Goal: Complete application form

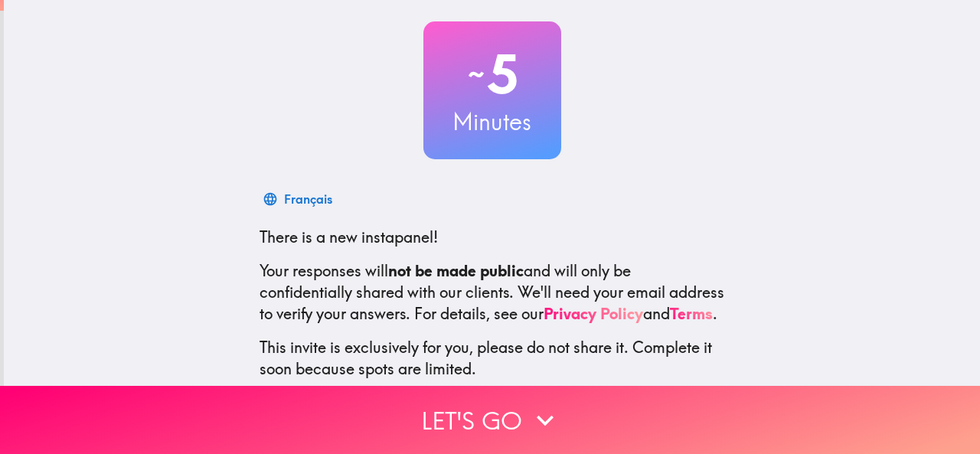
scroll to position [182, 0]
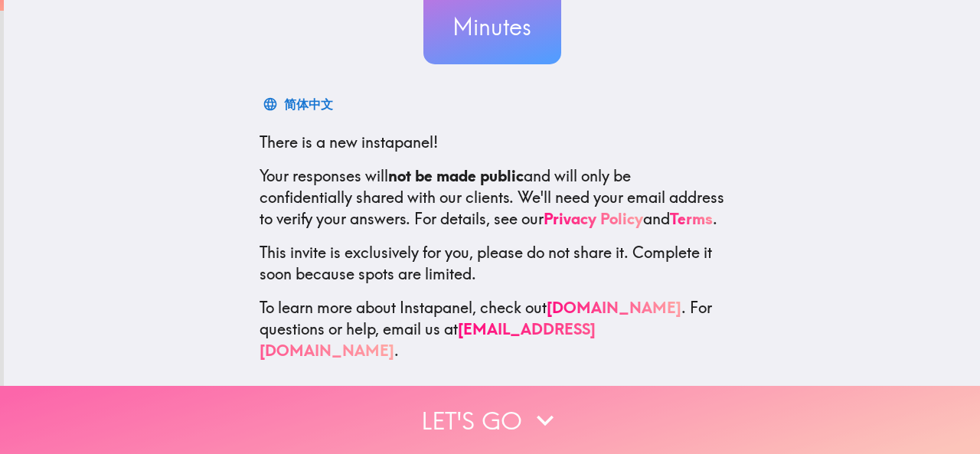
click at [499, 401] on button "Let's go" at bounding box center [490, 420] width 980 height 68
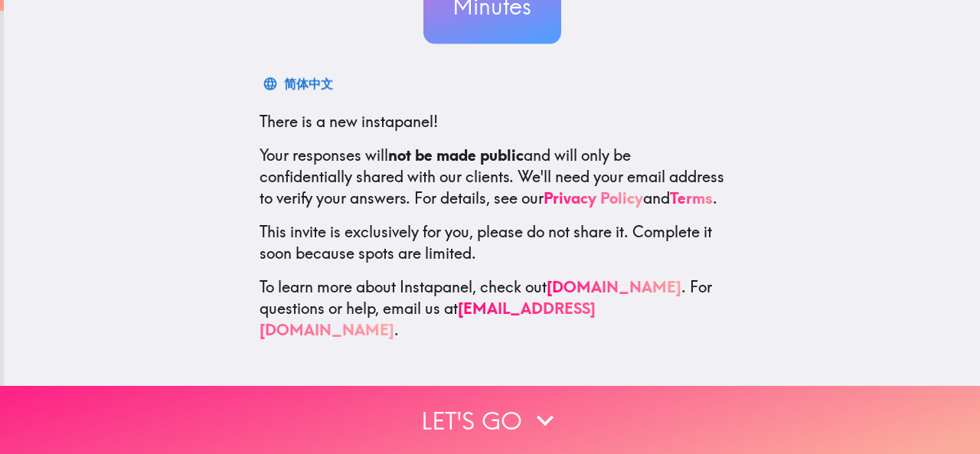
scroll to position [0, 0]
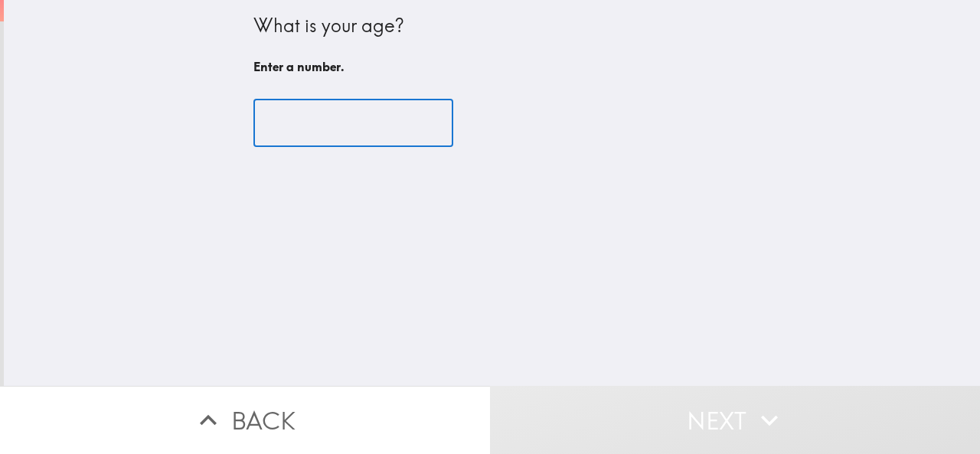
click at [340, 126] on input "number" at bounding box center [354, 123] width 200 height 47
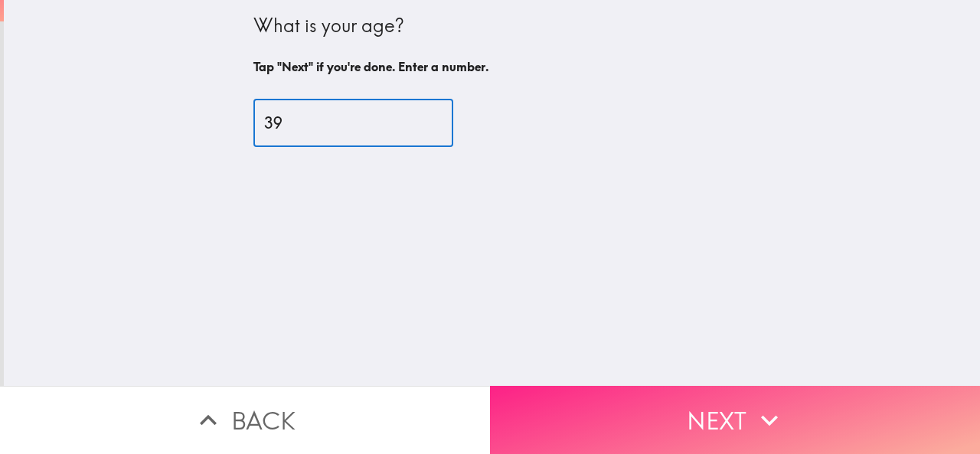
type input "39"
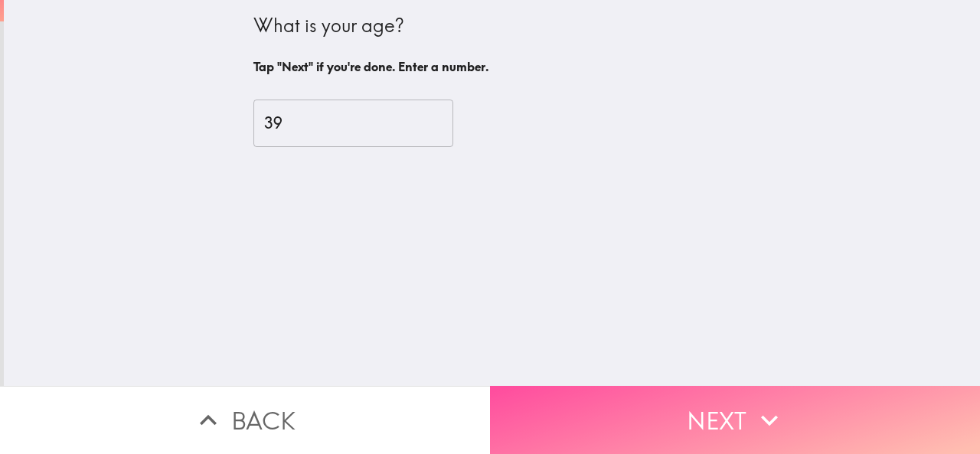
click at [682, 414] on button "Next" at bounding box center [735, 420] width 490 height 68
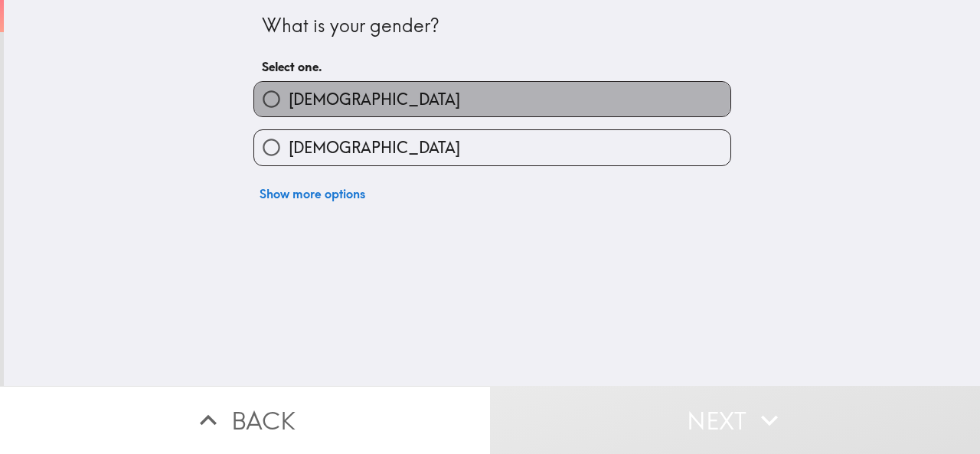
click at [407, 97] on label "[DEMOGRAPHIC_DATA]" at bounding box center [492, 99] width 476 height 34
click at [289, 97] on input "[DEMOGRAPHIC_DATA]" at bounding box center [271, 99] width 34 height 34
radio input "true"
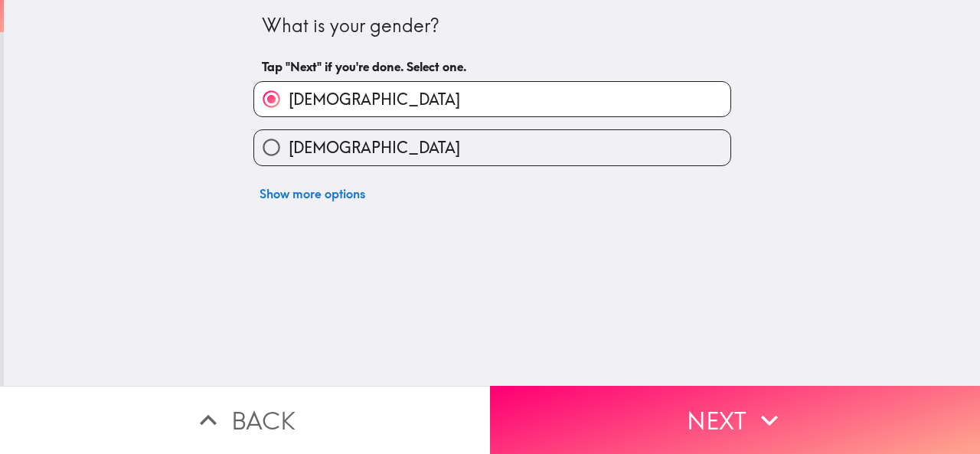
click at [709, 407] on button "Next" at bounding box center [735, 420] width 490 height 68
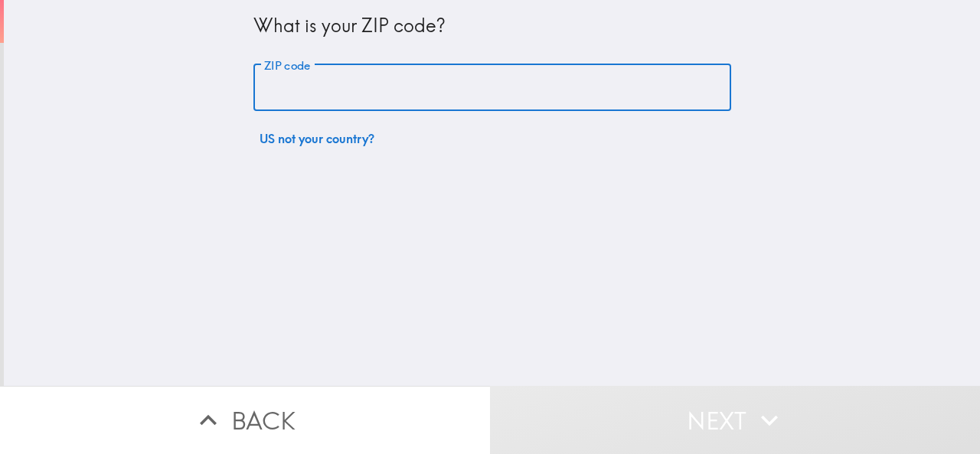
click at [415, 96] on input "ZIP code" at bounding box center [493, 87] width 478 height 47
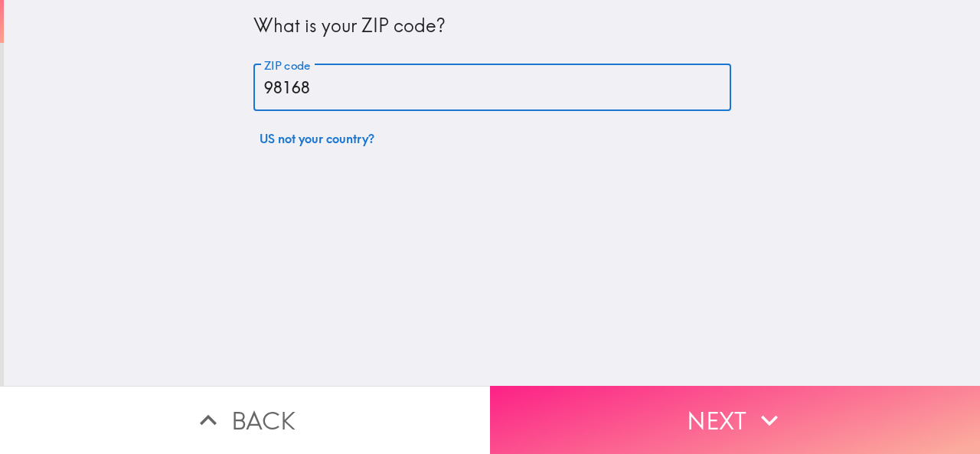
type input "98168"
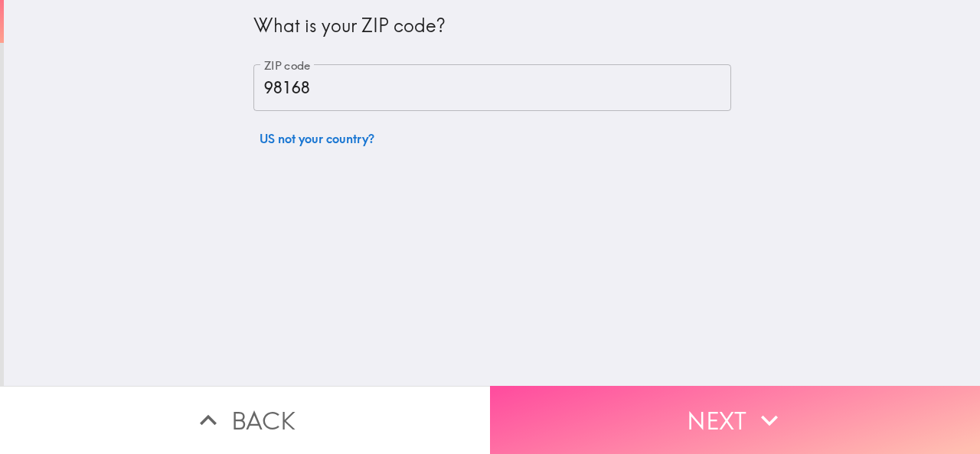
click at [613, 390] on button "Next" at bounding box center [735, 420] width 490 height 68
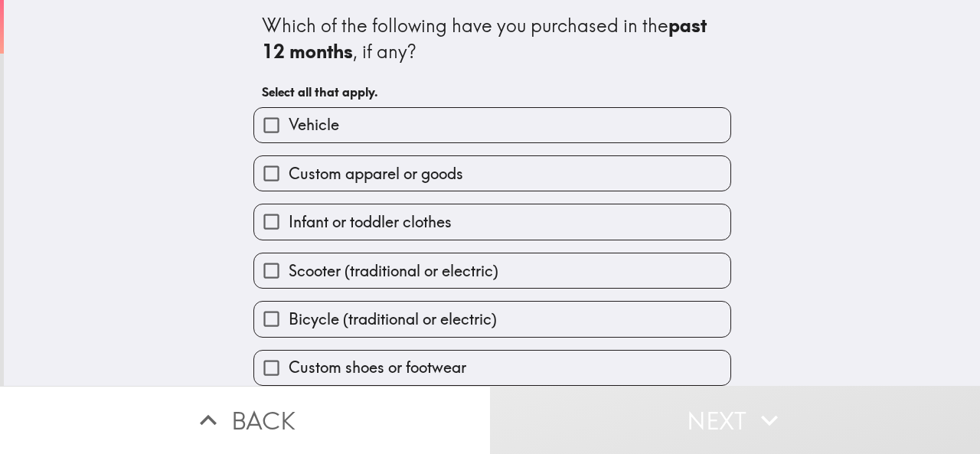
click at [371, 133] on label "Vehicle" at bounding box center [492, 125] width 476 height 34
click at [289, 133] on input "Vehicle" at bounding box center [271, 125] width 34 height 34
checkbox input "true"
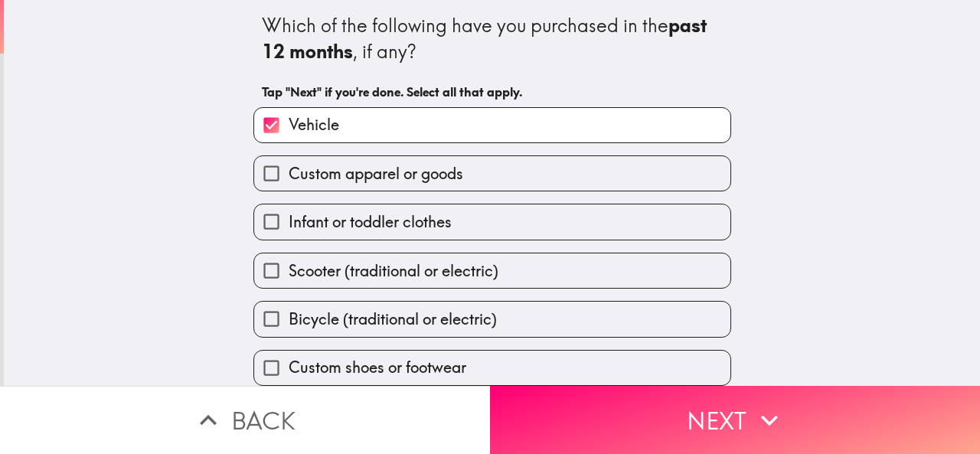
click at [401, 178] on span "Custom apparel or goods" at bounding box center [376, 173] width 175 height 21
click at [289, 178] on input "Custom apparel or goods" at bounding box center [271, 173] width 34 height 34
checkbox input "true"
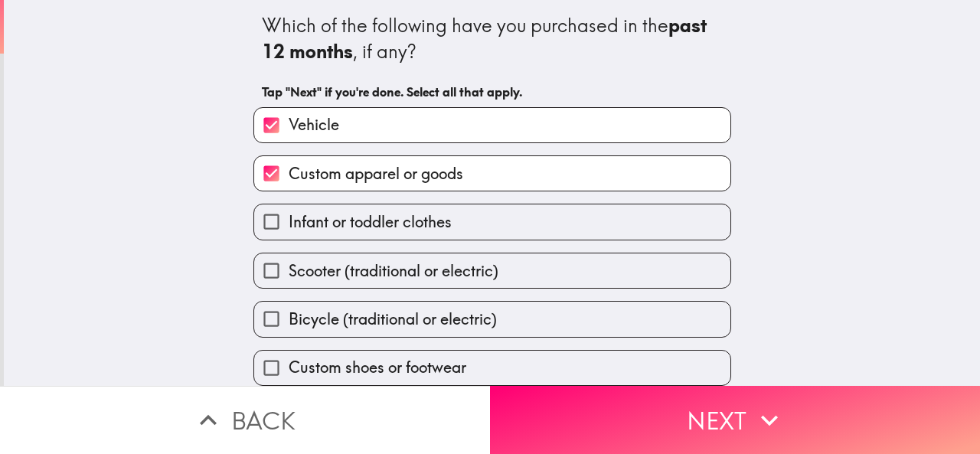
click at [425, 250] on div "Scooter (traditional or electric)" at bounding box center [486, 265] width 490 height 48
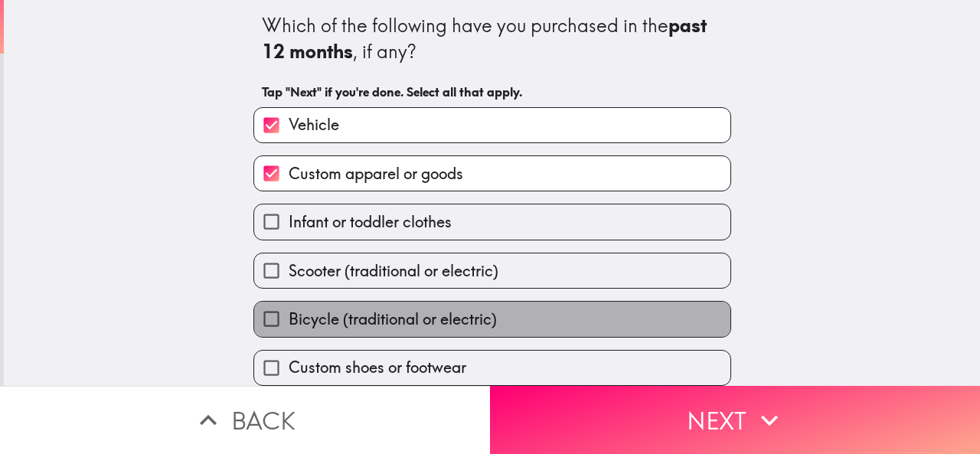
click at [455, 318] on span "Bicycle (traditional or electric)" at bounding box center [393, 319] width 208 height 21
click at [289, 318] on input "Bicycle (traditional or electric)" at bounding box center [271, 319] width 34 height 34
checkbox input "true"
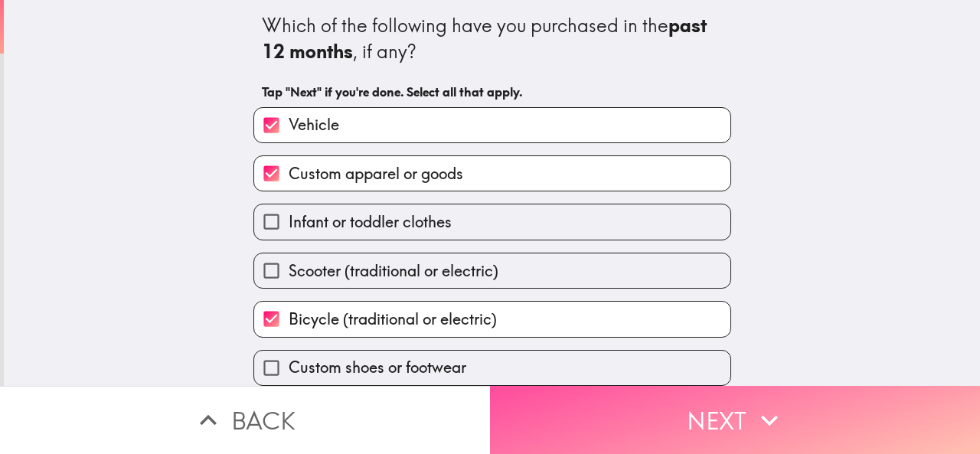
drag, startPoint x: 614, startPoint y: 405, endPoint x: 607, endPoint y: 370, distance: 36.1
click at [614, 402] on button "Next" at bounding box center [735, 420] width 490 height 68
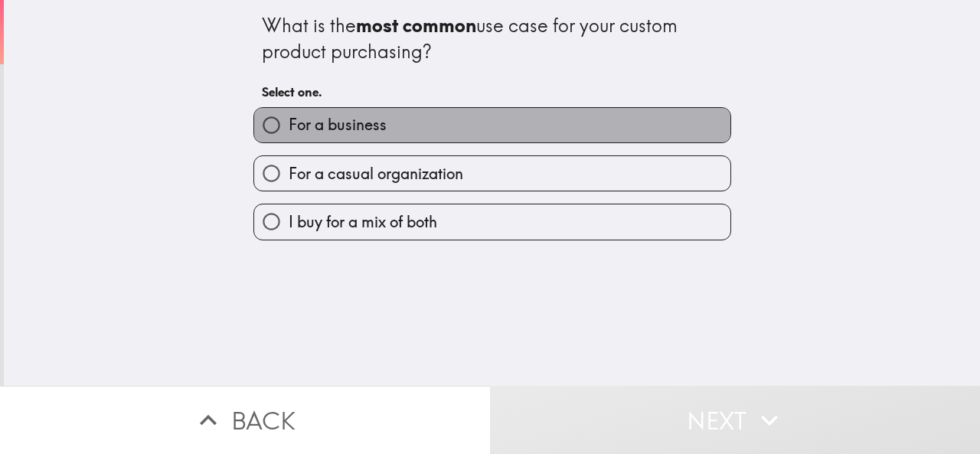
click at [452, 136] on label "For a business" at bounding box center [492, 125] width 476 height 34
click at [289, 136] on input "For a business" at bounding box center [271, 125] width 34 height 34
radio input "true"
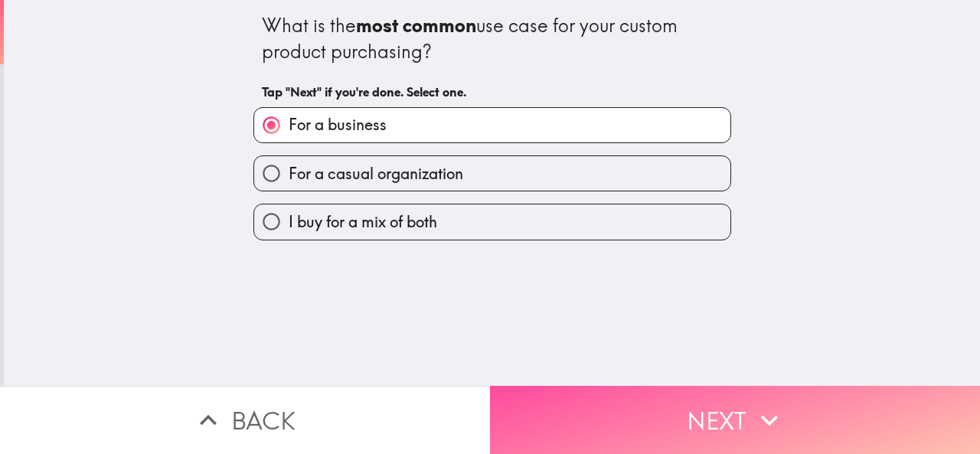
drag, startPoint x: 612, startPoint y: 391, endPoint x: 600, endPoint y: 345, distance: 48.1
click at [610, 386] on button "Next" at bounding box center [735, 420] width 490 height 68
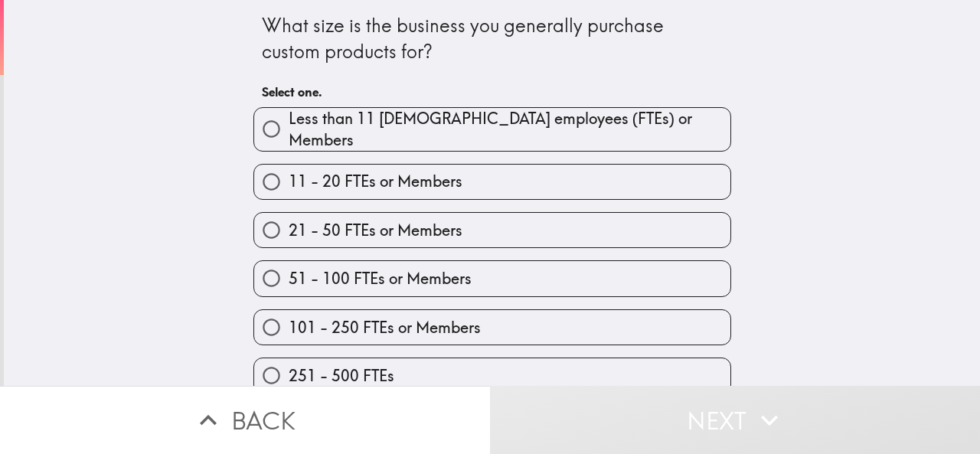
scroll to position [63, 0]
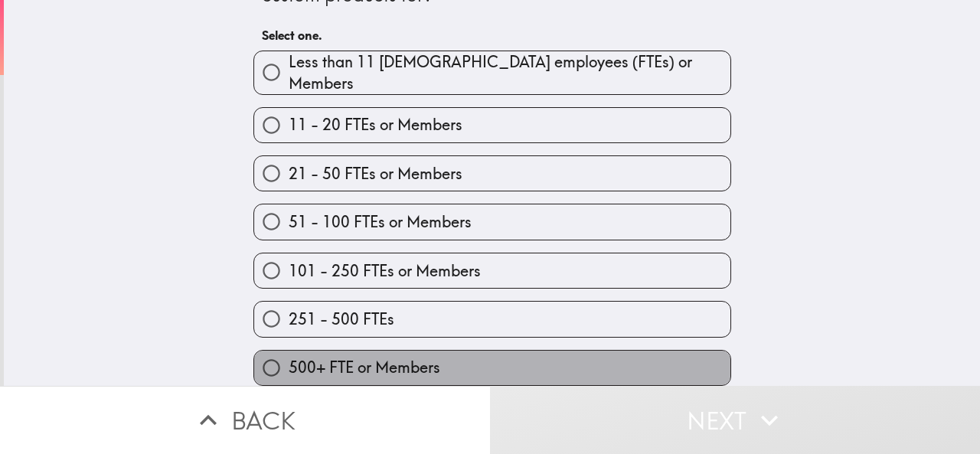
click at [439, 351] on label "500+ FTE or Members" at bounding box center [492, 368] width 476 height 34
click at [289, 351] on input "500+ FTE or Members" at bounding box center [271, 368] width 34 height 34
radio input "true"
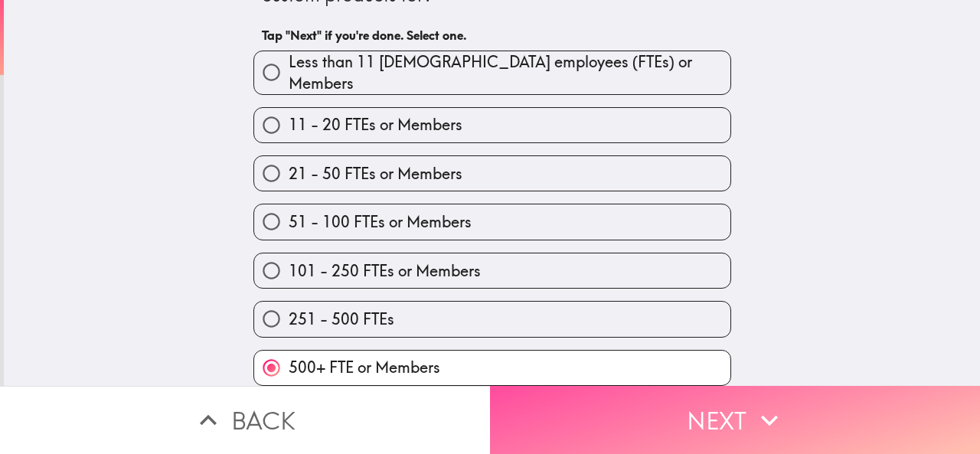
click at [627, 402] on button "Next" at bounding box center [735, 420] width 490 height 68
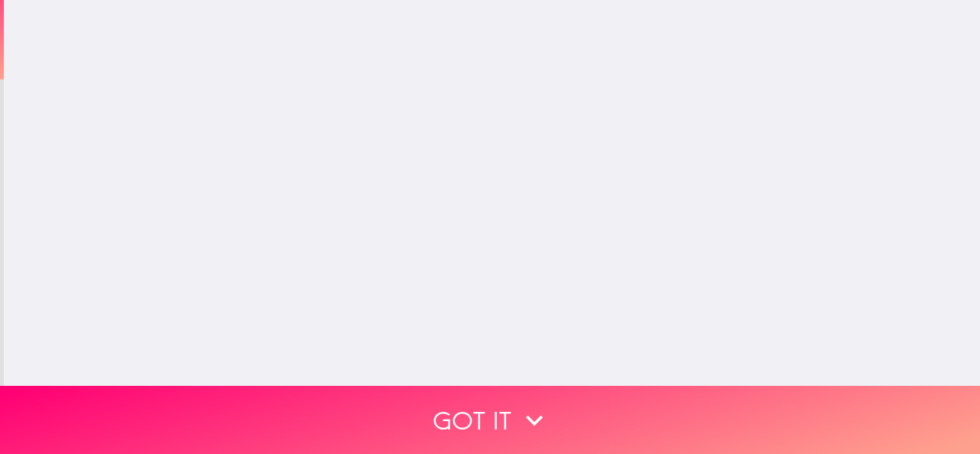
scroll to position [0, 0]
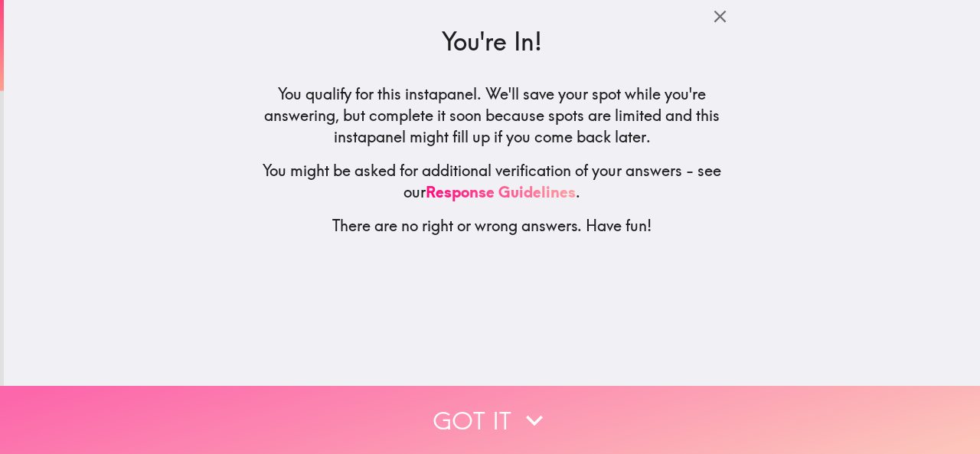
click at [589, 404] on button "Got it" at bounding box center [490, 420] width 980 height 68
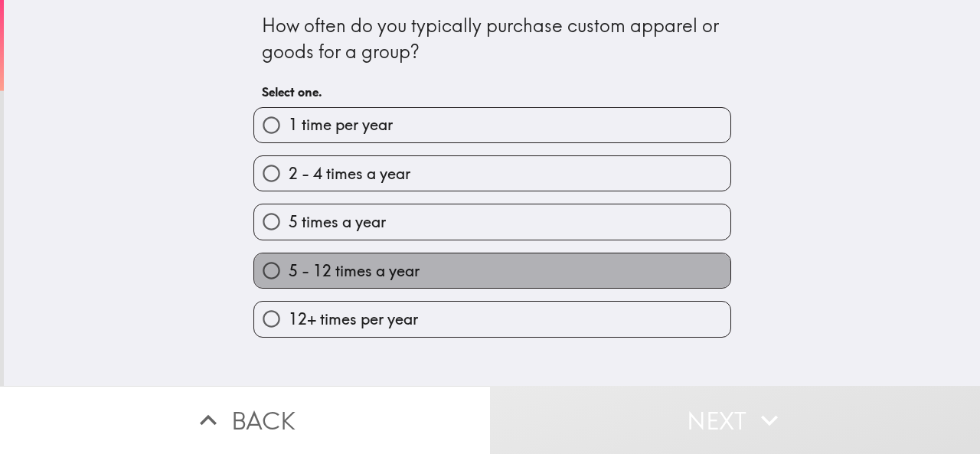
click at [428, 281] on label "5 - 12 times a year" at bounding box center [492, 271] width 476 height 34
click at [289, 281] on input "5 - 12 times a year" at bounding box center [271, 271] width 34 height 34
radio input "true"
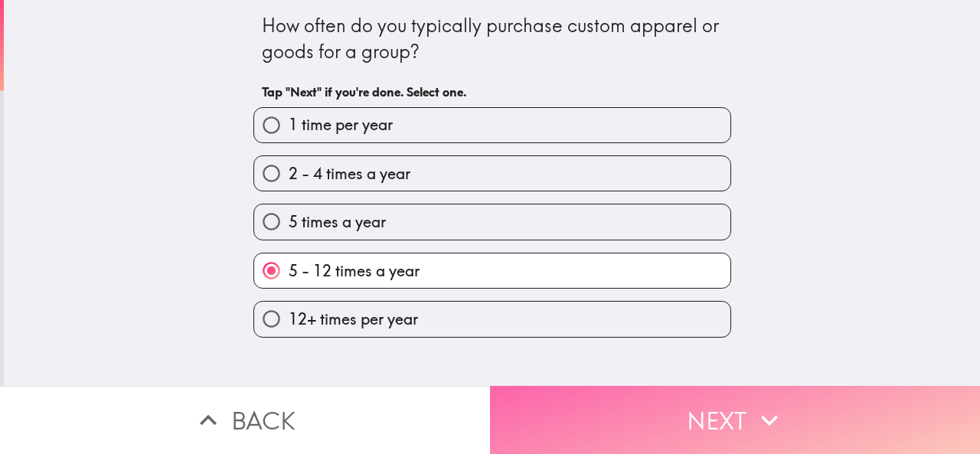
click at [577, 390] on button "Next" at bounding box center [735, 420] width 490 height 68
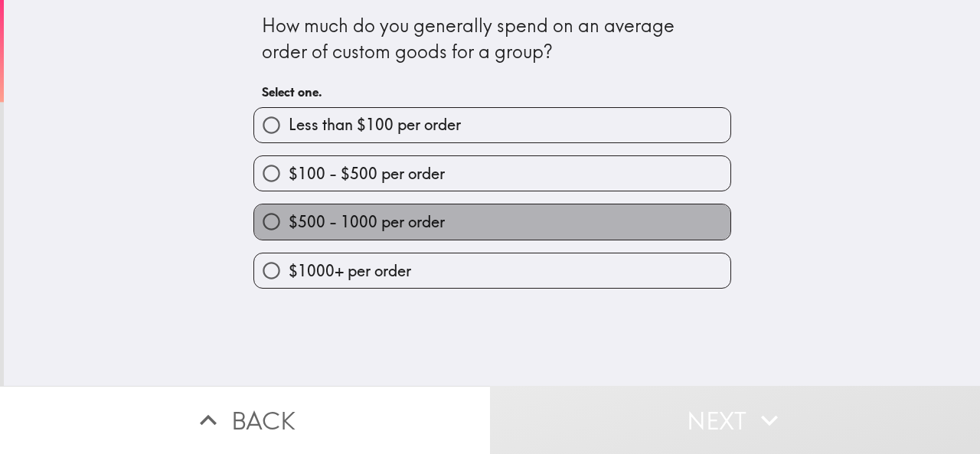
click at [489, 227] on label "$500 - 1000 per order" at bounding box center [492, 222] width 476 height 34
click at [289, 227] on input "$500 - 1000 per order" at bounding box center [271, 222] width 34 height 34
radio input "true"
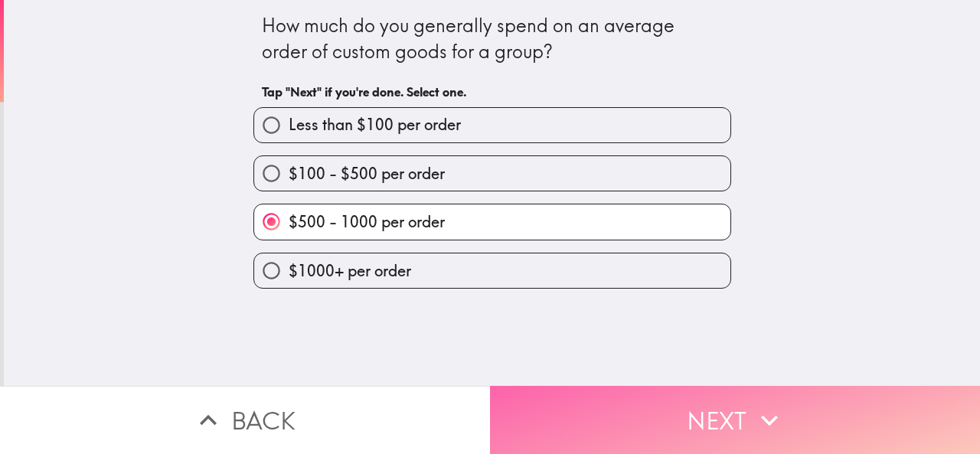
click at [576, 398] on button "Next" at bounding box center [735, 420] width 490 height 68
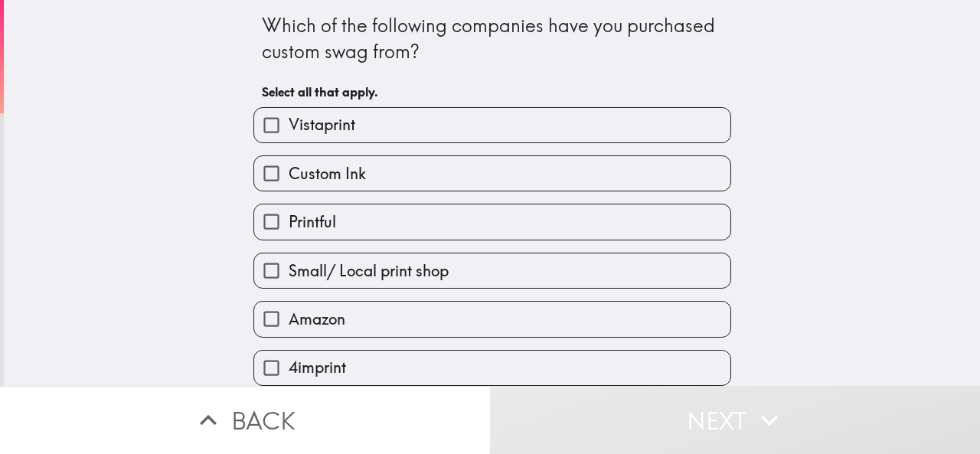
click at [475, 134] on label "Vistaprint" at bounding box center [492, 125] width 476 height 34
click at [289, 134] on input "Vistaprint" at bounding box center [271, 125] width 34 height 34
checkbox input "true"
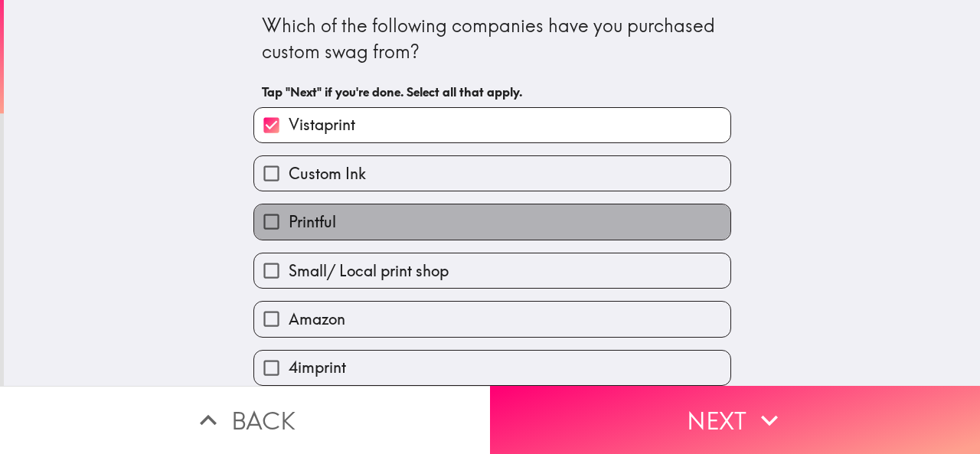
click at [492, 234] on label "Printful" at bounding box center [492, 222] width 476 height 34
click at [289, 234] on input "Printful" at bounding box center [271, 222] width 34 height 34
checkbox input "true"
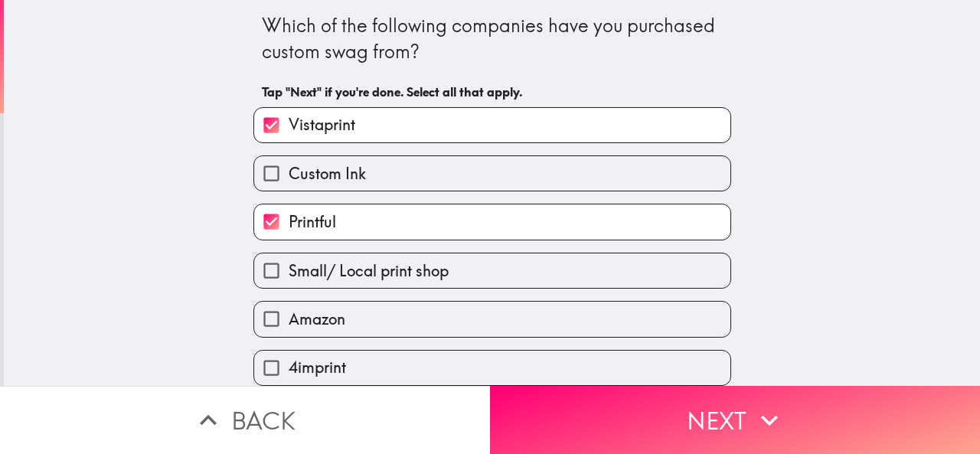
click at [473, 324] on label "Amazon" at bounding box center [492, 319] width 476 height 34
click at [289, 324] on input "Amazon" at bounding box center [271, 319] width 34 height 34
checkbox input "true"
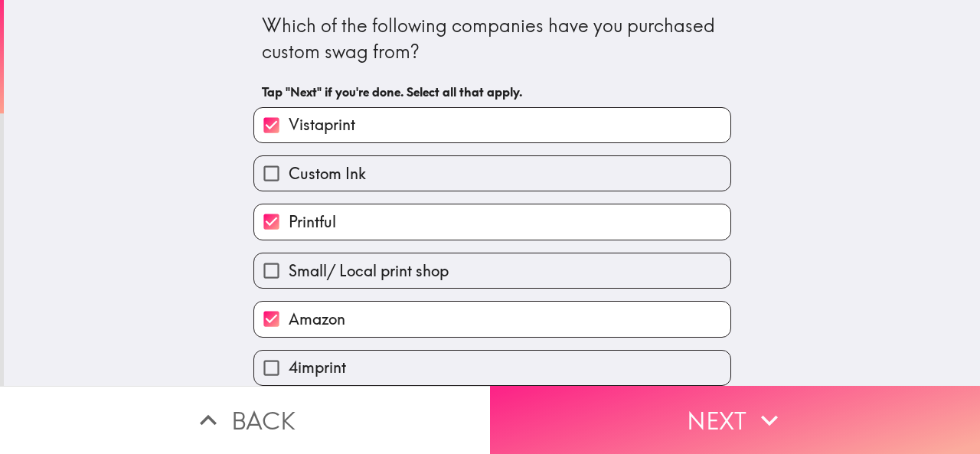
click at [610, 402] on button "Next" at bounding box center [735, 420] width 490 height 68
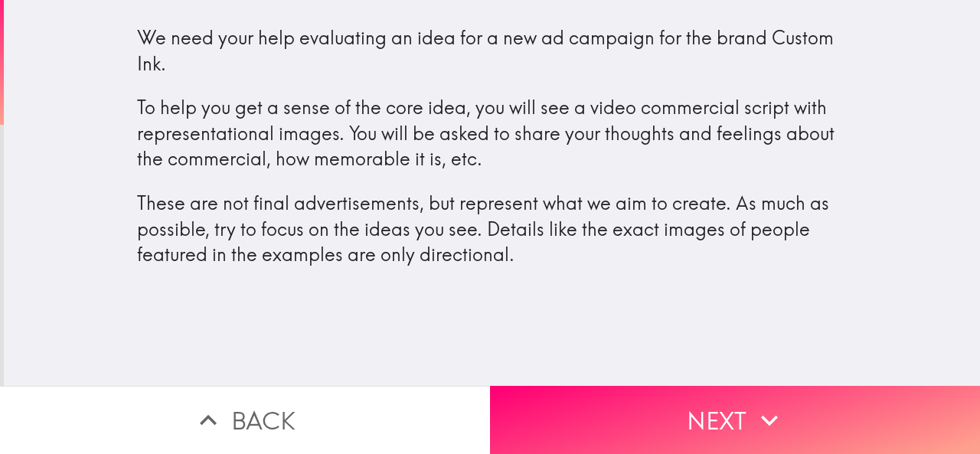
click at [633, 366] on div "We need your help evaluating an idea for a new ad campaign for the brand Custom…" at bounding box center [492, 193] width 977 height 386
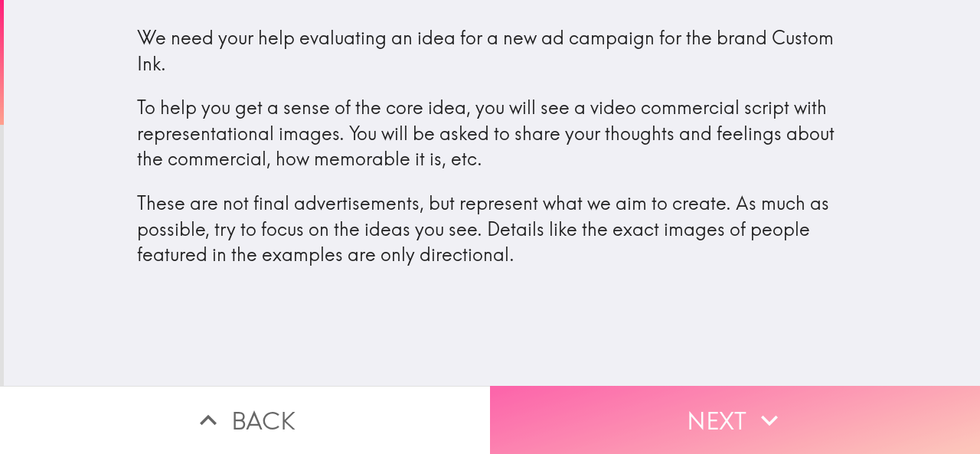
click at [646, 390] on button "Next" at bounding box center [735, 420] width 490 height 68
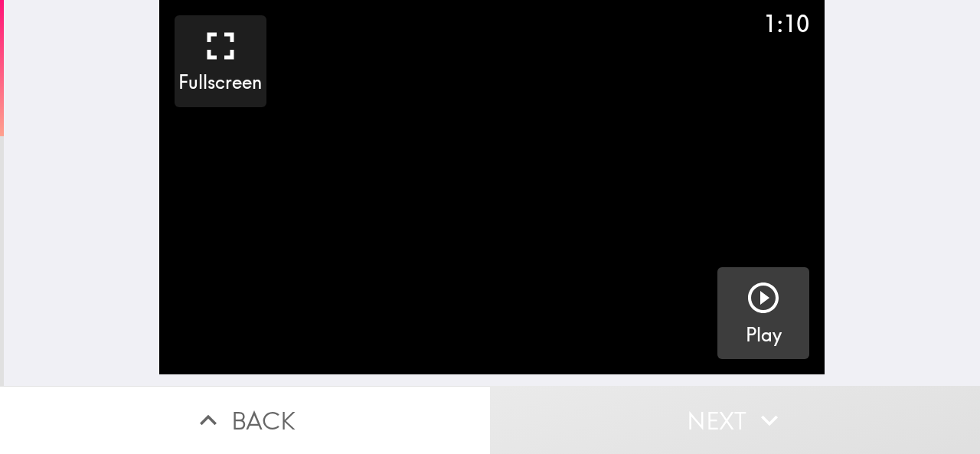
click at [745, 306] on icon "button" at bounding box center [763, 298] width 37 height 37
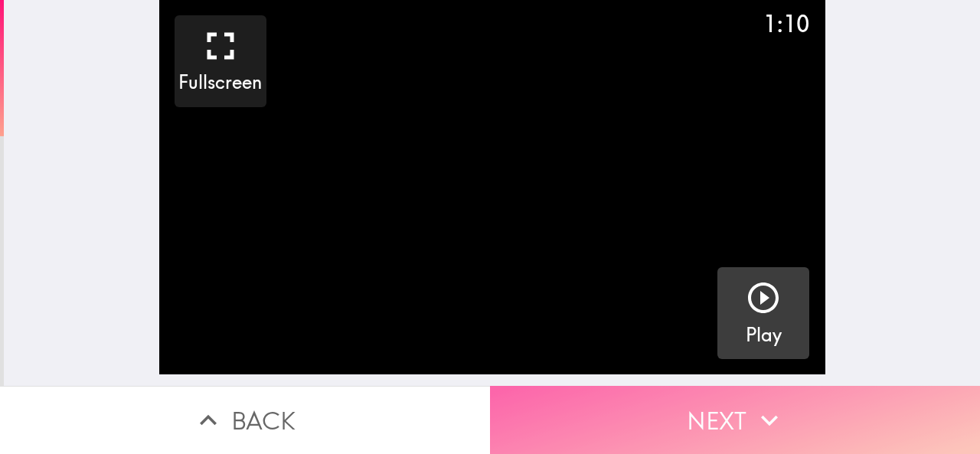
click at [725, 399] on button "Next" at bounding box center [735, 420] width 490 height 68
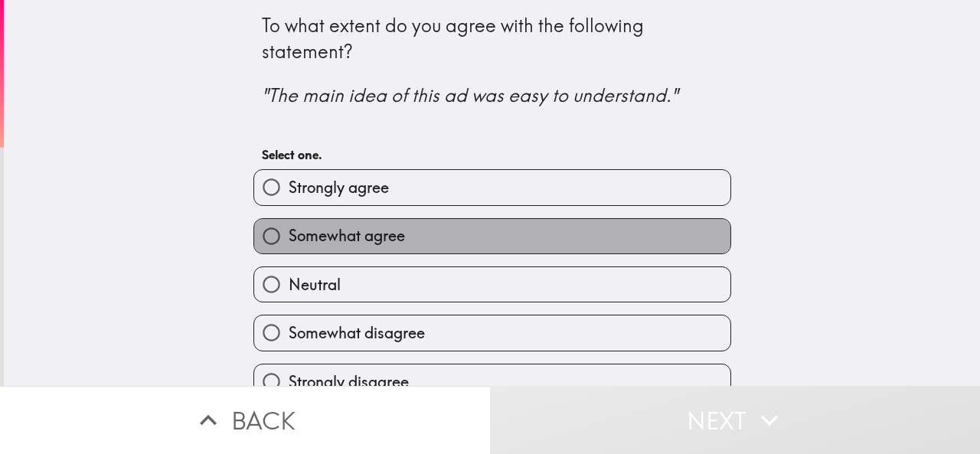
click at [443, 224] on label "Somewhat agree" at bounding box center [492, 236] width 476 height 34
click at [289, 224] on input "Somewhat agree" at bounding box center [271, 236] width 34 height 34
radio input "true"
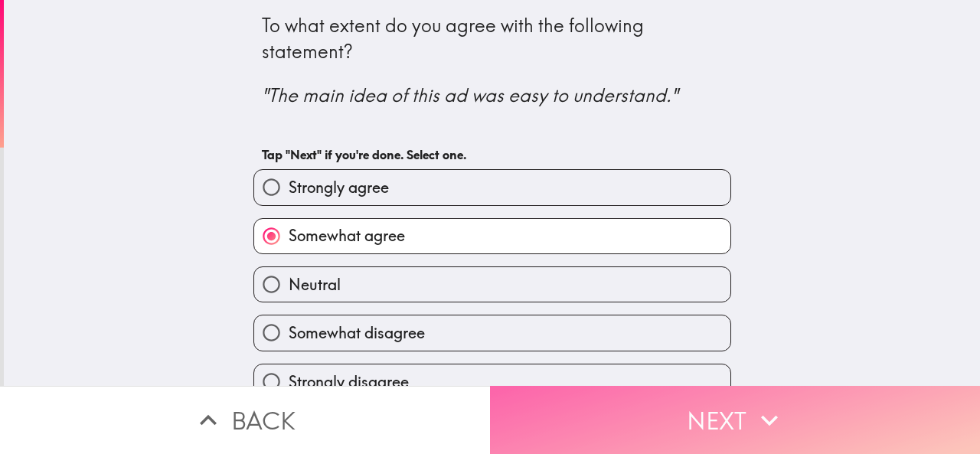
click at [702, 392] on button "Next" at bounding box center [735, 420] width 490 height 68
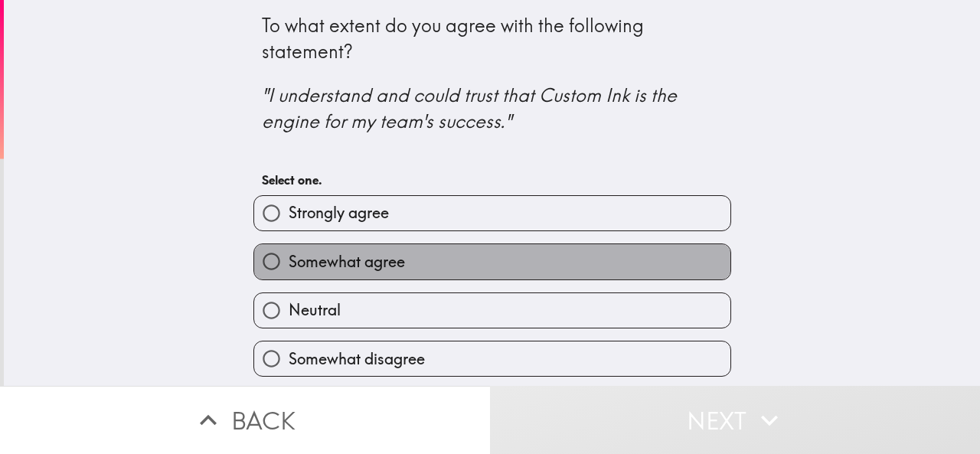
click at [551, 249] on label "Somewhat agree" at bounding box center [492, 261] width 476 height 34
click at [289, 249] on input "Somewhat agree" at bounding box center [271, 261] width 34 height 34
radio input "true"
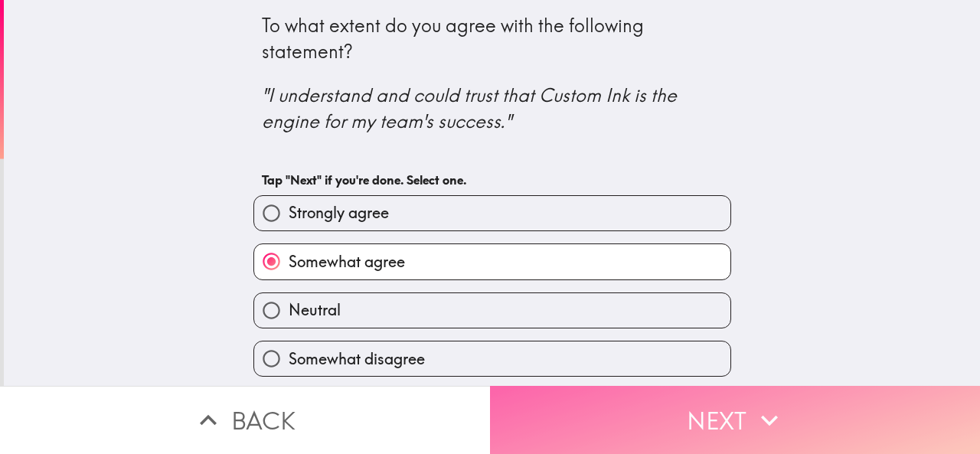
drag, startPoint x: 663, startPoint y: 404, endPoint x: 651, endPoint y: 328, distance: 77.6
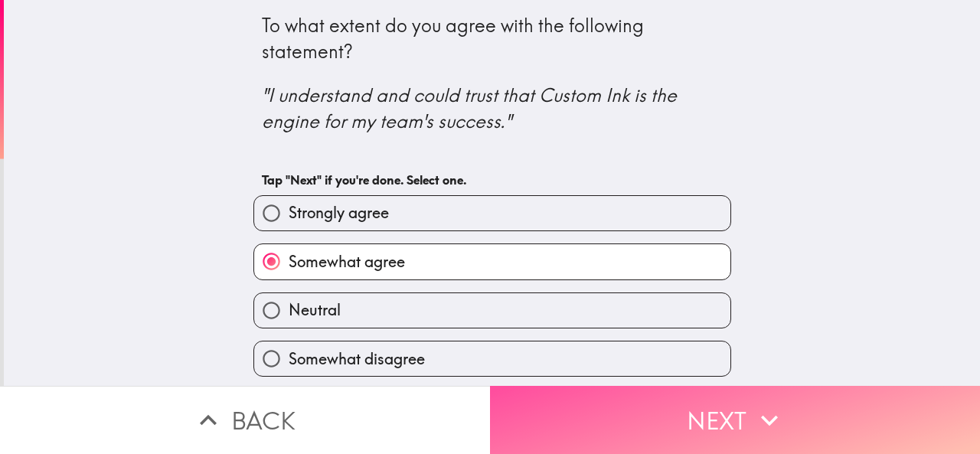
click at [667, 401] on button "Next" at bounding box center [735, 420] width 490 height 68
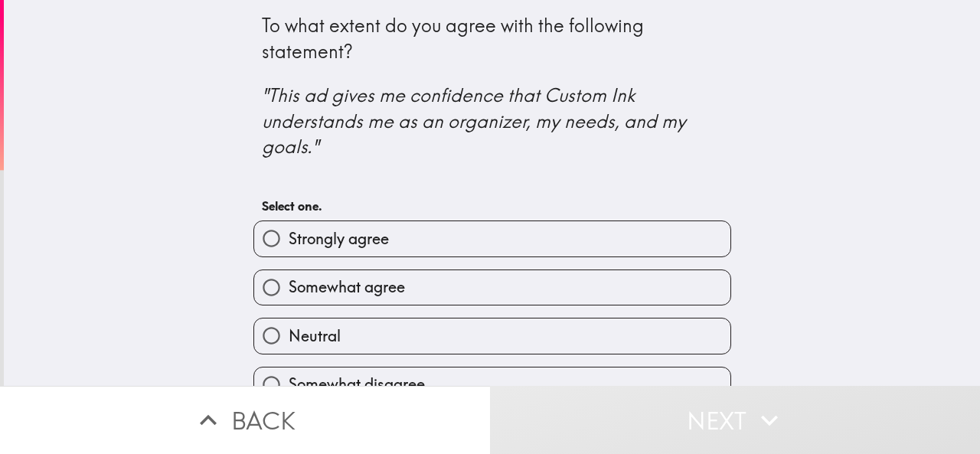
click at [538, 276] on label "Somewhat agree" at bounding box center [492, 287] width 476 height 34
click at [289, 276] on input "Somewhat agree" at bounding box center [271, 287] width 34 height 34
radio input "true"
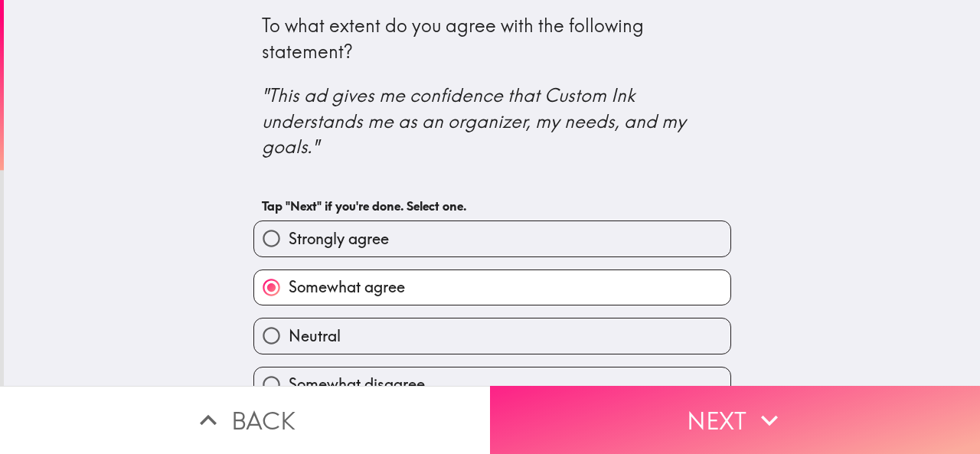
click at [666, 413] on button "Next" at bounding box center [735, 420] width 490 height 68
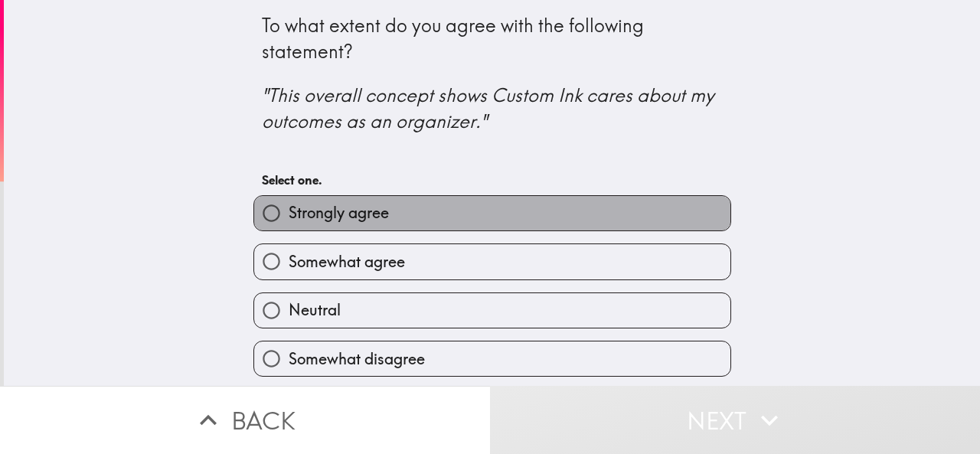
click at [547, 217] on label "Strongly agree" at bounding box center [492, 213] width 476 height 34
click at [289, 217] on input "Strongly agree" at bounding box center [271, 213] width 34 height 34
radio input "true"
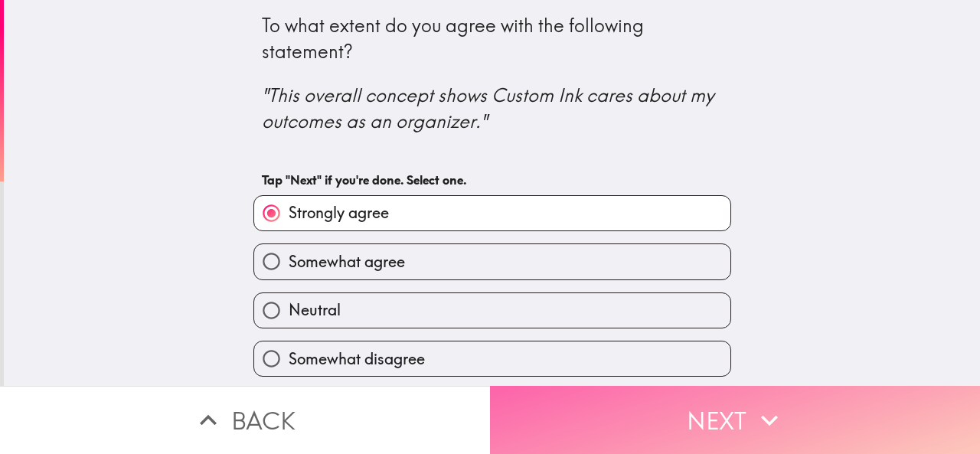
click at [643, 414] on button "Next" at bounding box center [735, 420] width 490 height 68
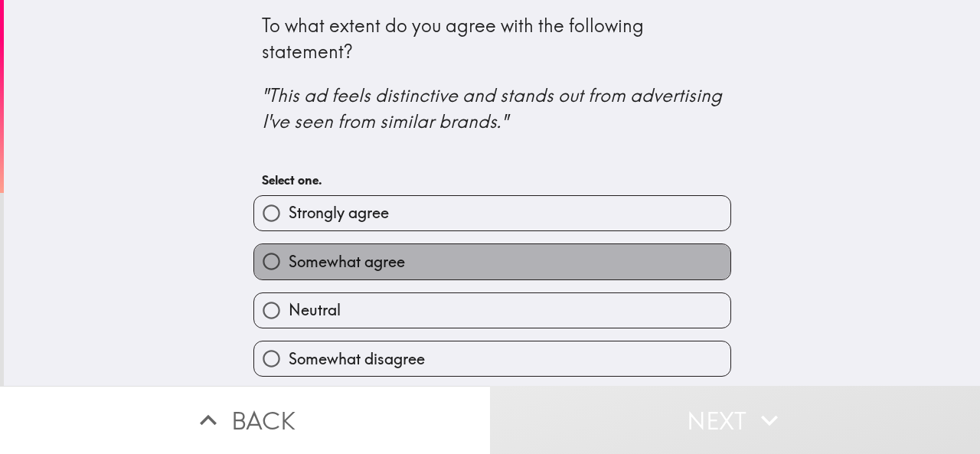
click at [588, 269] on label "Somewhat agree" at bounding box center [492, 261] width 476 height 34
click at [289, 269] on input "Somewhat agree" at bounding box center [271, 261] width 34 height 34
radio input "true"
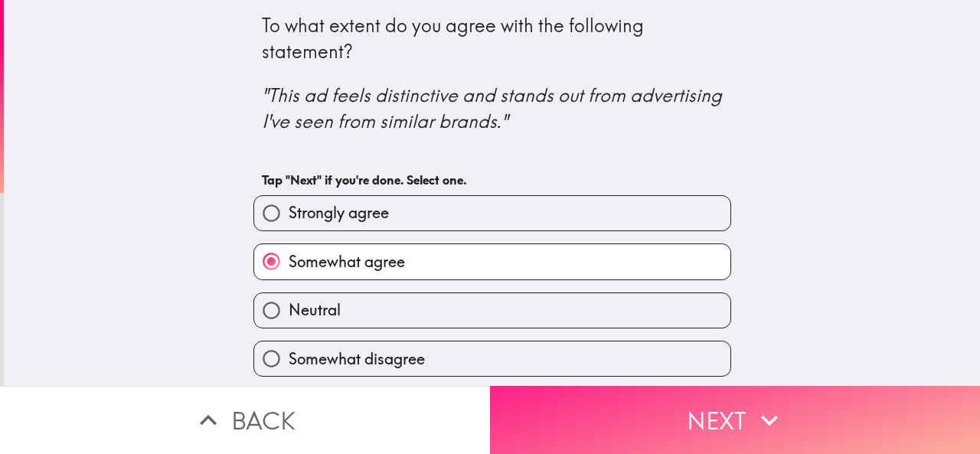
click at [630, 393] on button "Next" at bounding box center [735, 420] width 490 height 68
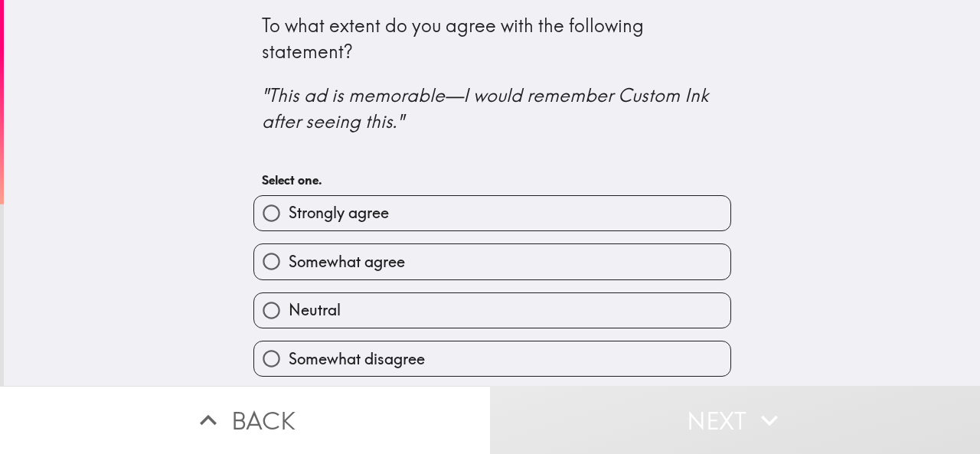
click at [522, 228] on label "Strongly agree" at bounding box center [492, 213] width 476 height 34
click at [289, 228] on input "Strongly agree" at bounding box center [271, 213] width 34 height 34
radio input "true"
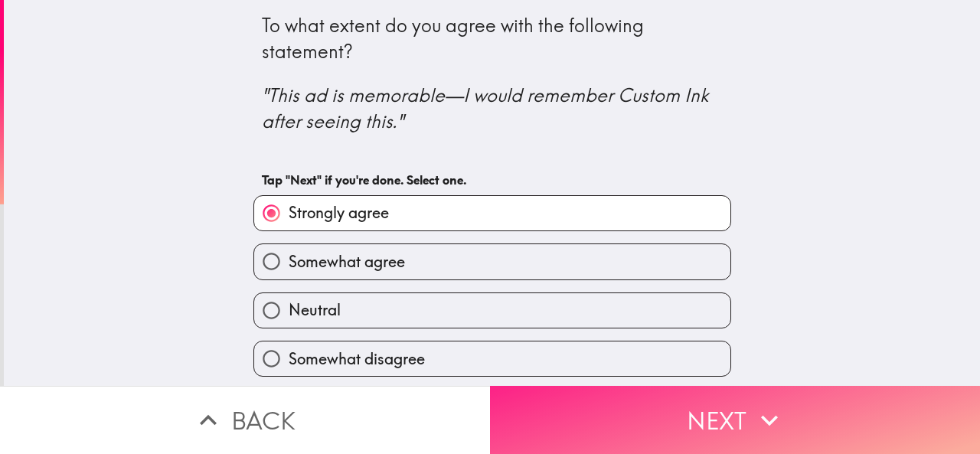
click at [602, 413] on button "Next" at bounding box center [735, 420] width 490 height 68
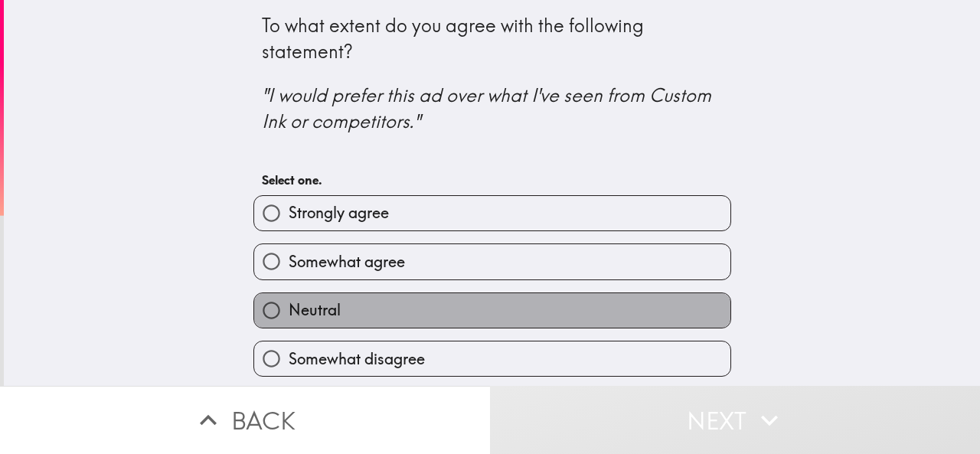
click at [552, 322] on label "Neutral" at bounding box center [492, 310] width 476 height 34
click at [289, 322] on input "Neutral" at bounding box center [271, 310] width 34 height 34
radio input "true"
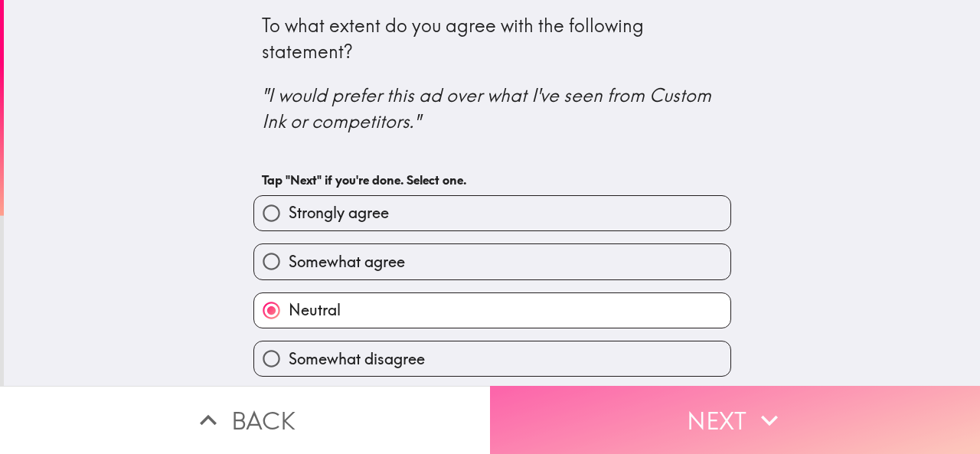
click at [616, 414] on button "Next" at bounding box center [735, 420] width 490 height 68
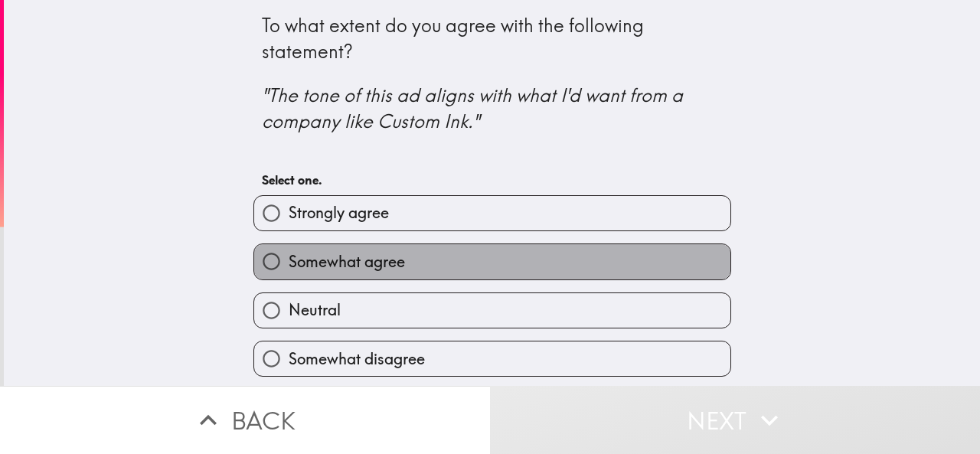
click at [564, 260] on label "Somewhat agree" at bounding box center [492, 261] width 476 height 34
click at [289, 260] on input "Somewhat agree" at bounding box center [271, 261] width 34 height 34
radio input "true"
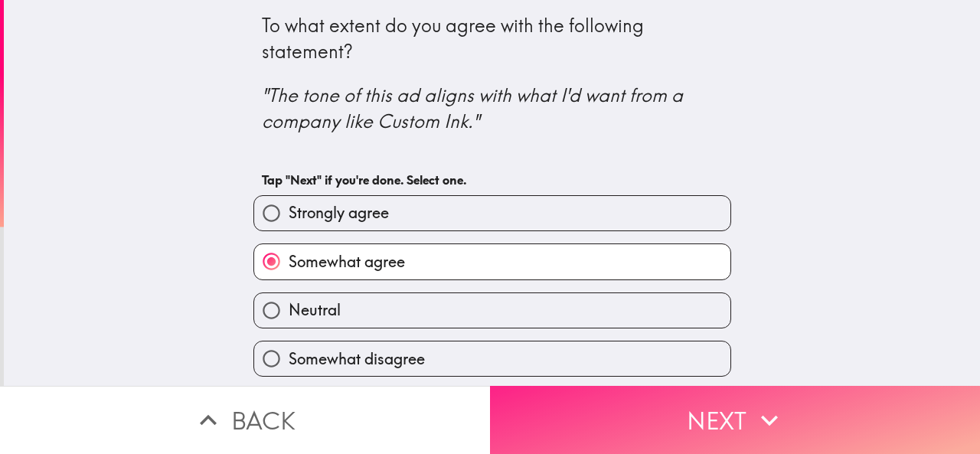
click at [633, 405] on button "Next" at bounding box center [735, 420] width 490 height 68
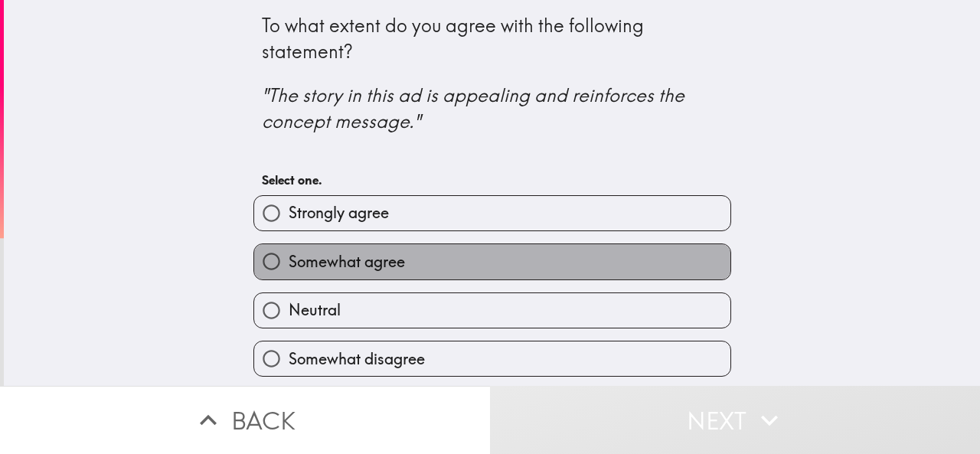
click at [567, 263] on label "Somewhat agree" at bounding box center [492, 261] width 476 height 34
click at [289, 263] on input "Somewhat agree" at bounding box center [271, 261] width 34 height 34
radio input "true"
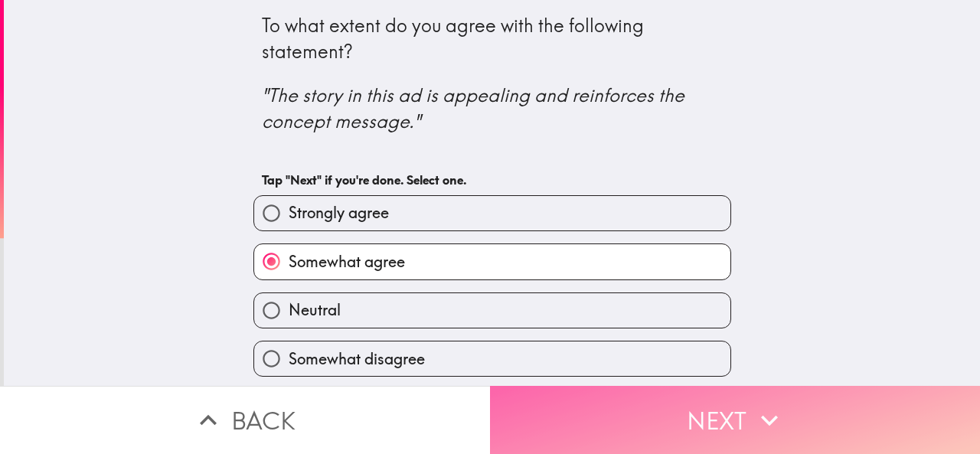
click at [637, 410] on button "Next" at bounding box center [735, 420] width 490 height 68
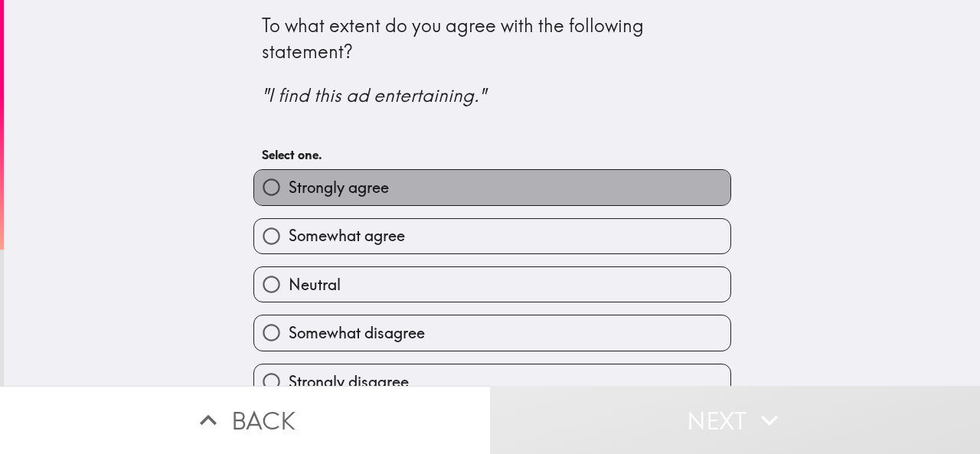
click at [501, 189] on label "Strongly agree" at bounding box center [492, 187] width 476 height 34
click at [289, 189] on input "Strongly agree" at bounding box center [271, 187] width 34 height 34
radio input "true"
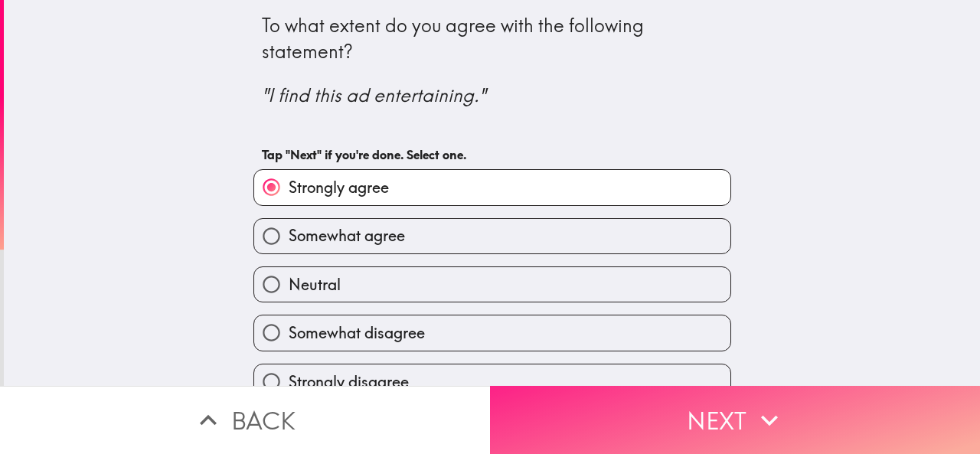
click at [599, 422] on button "Next" at bounding box center [735, 420] width 490 height 68
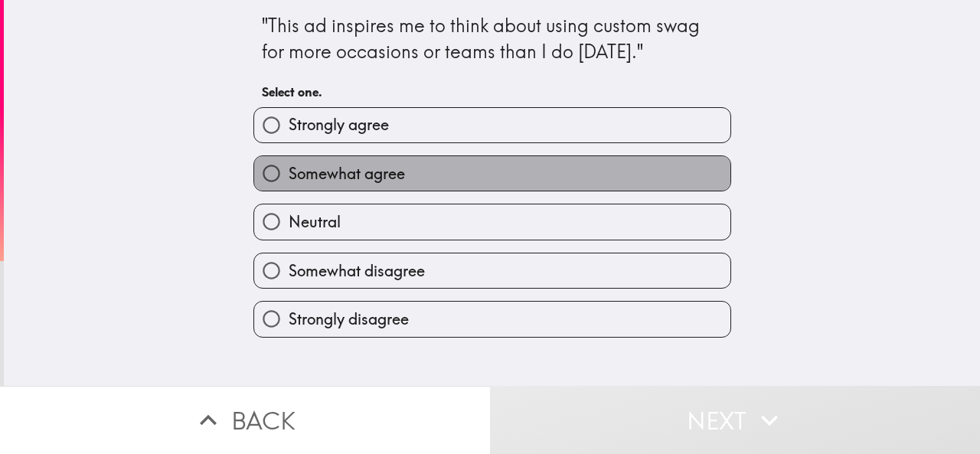
click at [516, 171] on label "Somewhat agree" at bounding box center [492, 173] width 476 height 34
click at [289, 171] on input "Somewhat agree" at bounding box center [271, 173] width 34 height 34
radio input "true"
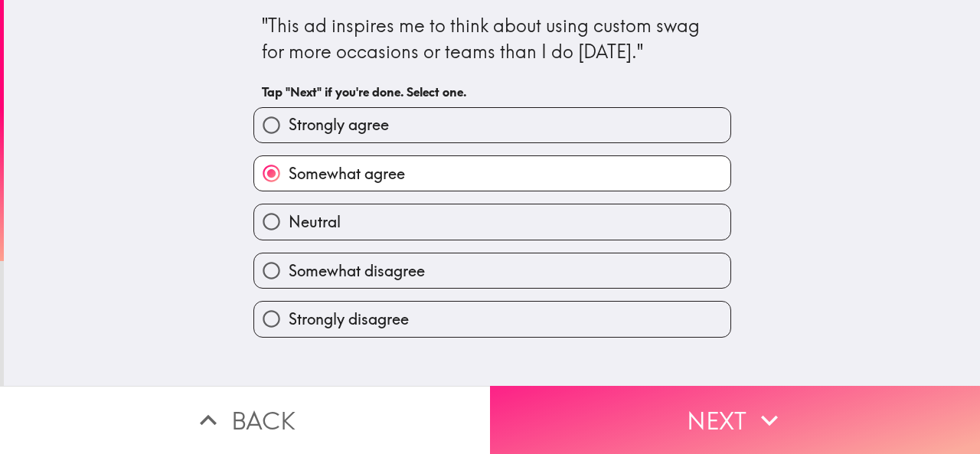
click at [632, 412] on button "Next" at bounding box center [735, 420] width 490 height 68
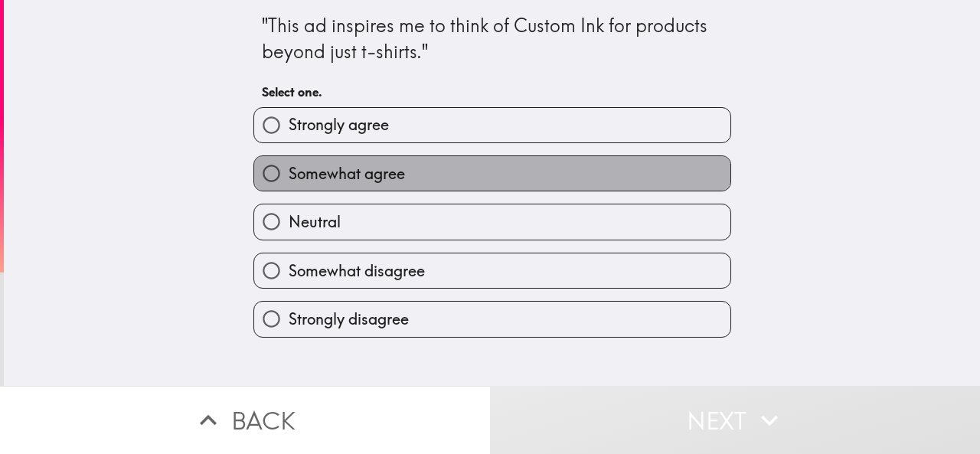
click at [489, 169] on label "Somewhat agree" at bounding box center [492, 173] width 476 height 34
click at [289, 169] on input "Somewhat agree" at bounding box center [271, 173] width 34 height 34
radio input "true"
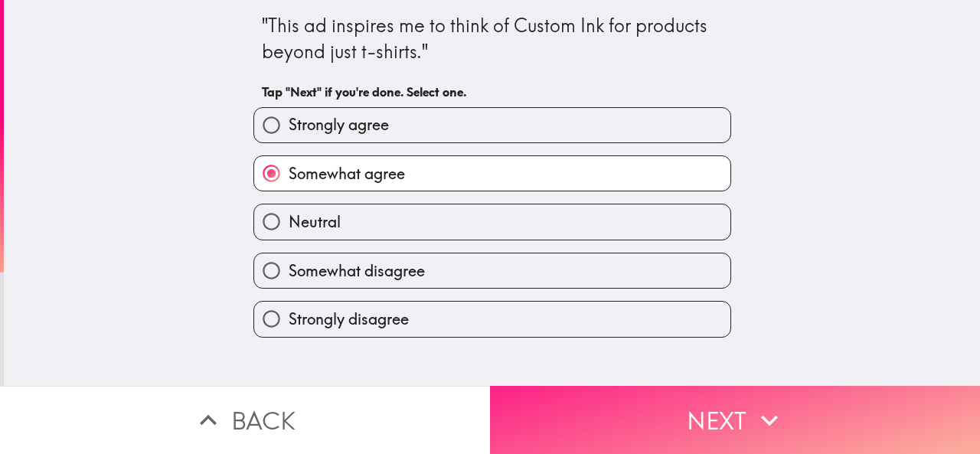
click at [612, 416] on button "Next" at bounding box center [735, 420] width 490 height 68
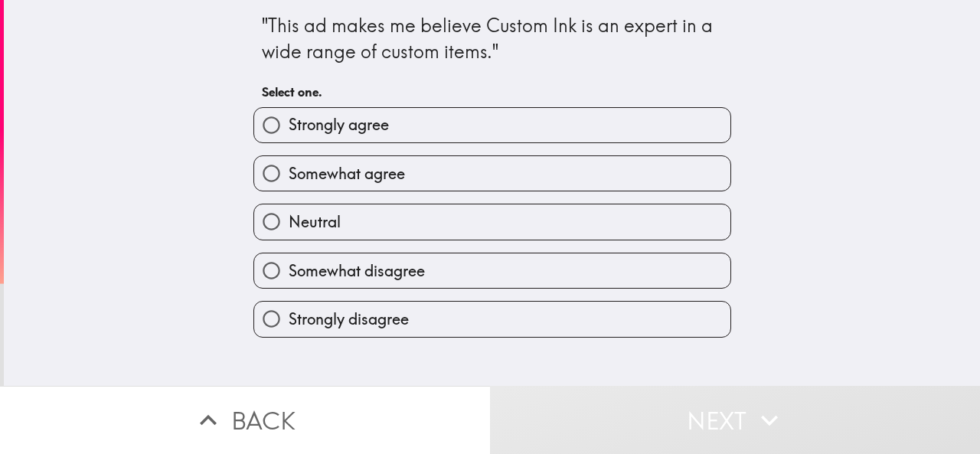
click at [490, 143] on div "Somewhat agree" at bounding box center [486, 167] width 490 height 48
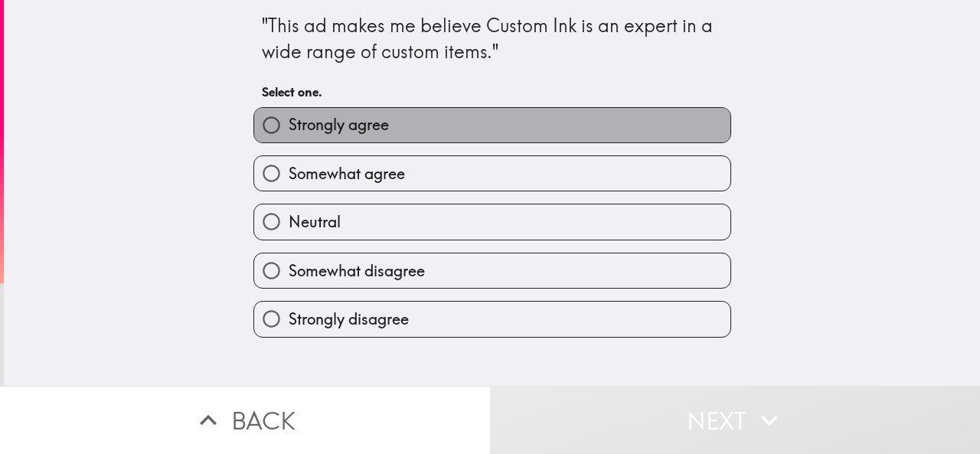
click at [498, 132] on label "Strongly agree" at bounding box center [492, 125] width 476 height 34
click at [289, 132] on input "Strongly agree" at bounding box center [271, 125] width 34 height 34
radio input "true"
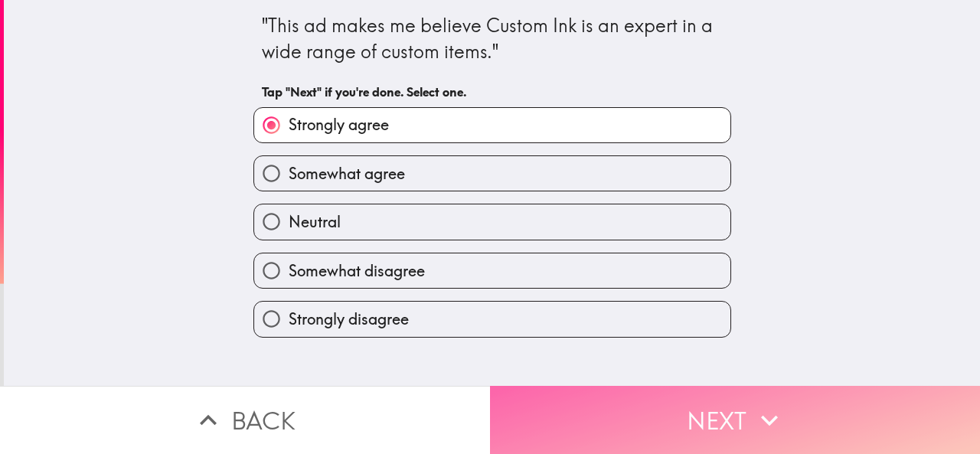
click at [591, 395] on button "Next" at bounding box center [735, 420] width 490 height 68
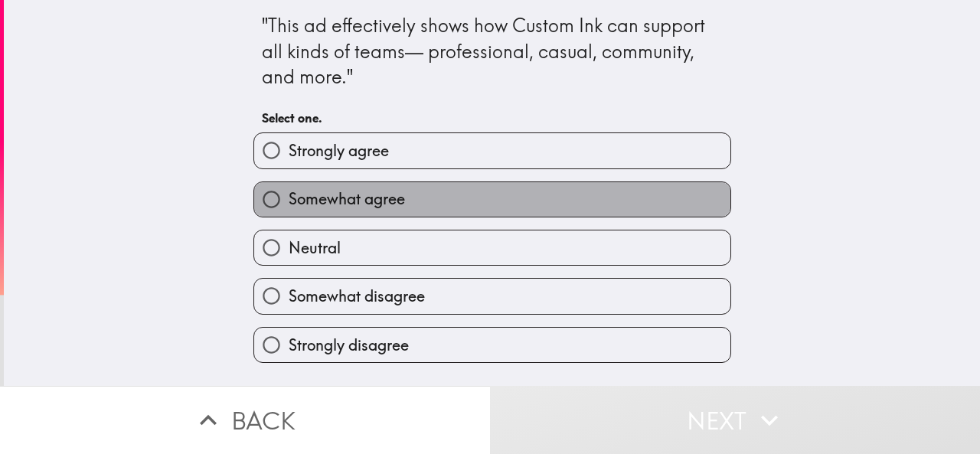
click at [506, 194] on label "Somewhat agree" at bounding box center [492, 199] width 476 height 34
click at [289, 194] on input "Somewhat agree" at bounding box center [271, 199] width 34 height 34
radio input "true"
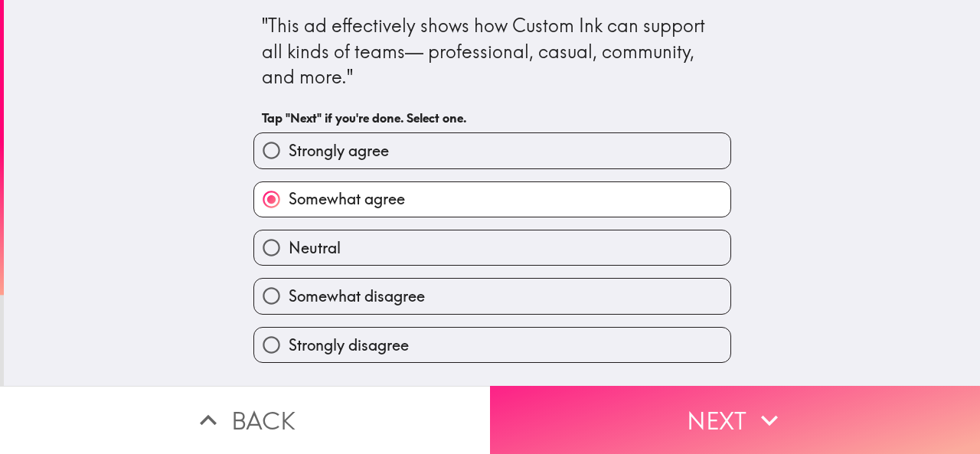
click at [623, 395] on button "Next" at bounding box center [735, 420] width 490 height 68
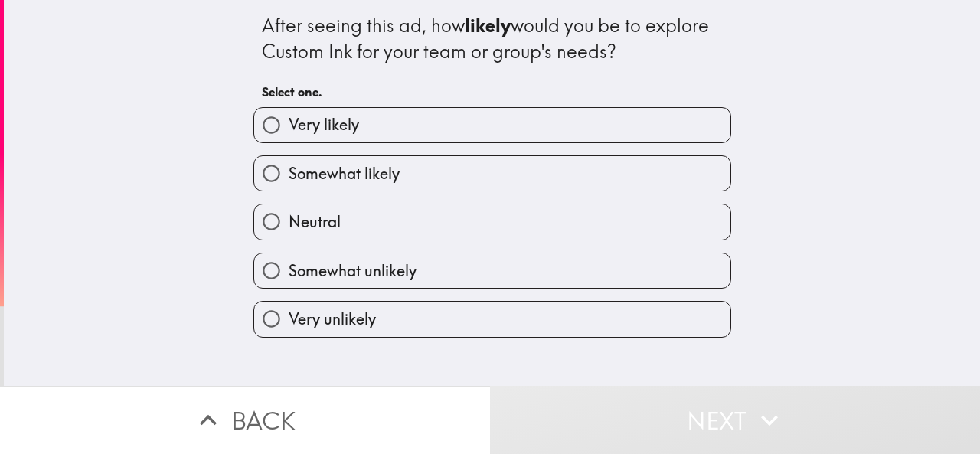
click at [484, 175] on label "Somewhat likely" at bounding box center [492, 173] width 476 height 34
click at [289, 175] on input "Somewhat likely" at bounding box center [271, 173] width 34 height 34
radio input "true"
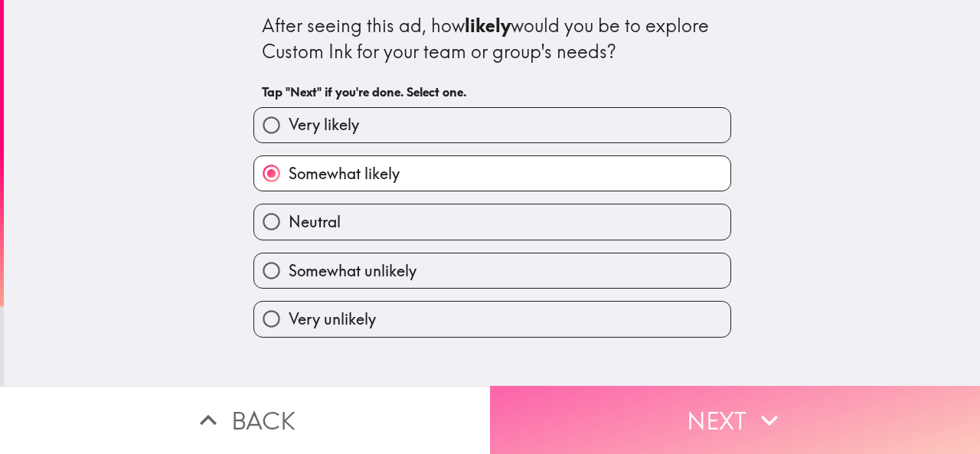
drag, startPoint x: 595, startPoint y: 401, endPoint x: 597, endPoint y: 391, distance: 9.5
click at [596, 401] on button "Next" at bounding box center [735, 420] width 490 height 68
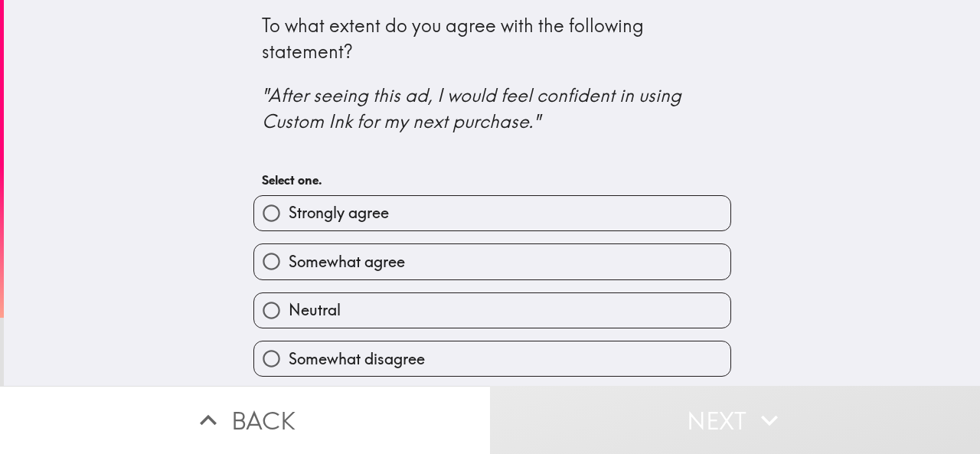
click at [518, 199] on label "Strongly agree" at bounding box center [492, 213] width 476 height 34
click at [289, 199] on input "Strongly agree" at bounding box center [271, 213] width 34 height 34
radio input "true"
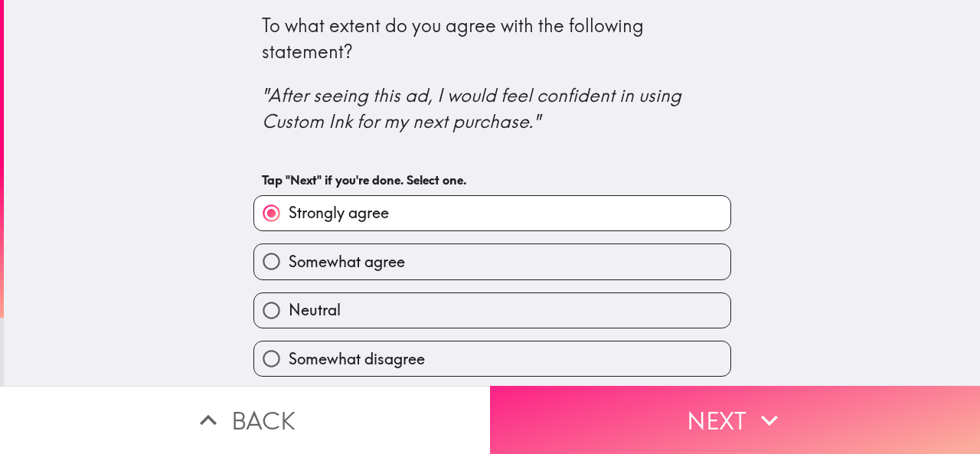
click at [625, 391] on button "Next" at bounding box center [735, 420] width 490 height 68
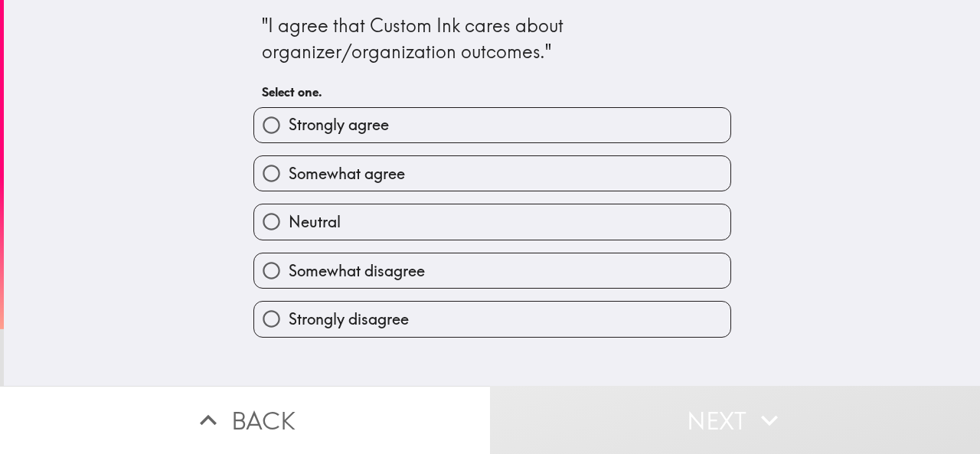
click at [502, 172] on label "Somewhat agree" at bounding box center [492, 173] width 476 height 34
click at [289, 172] on input "Somewhat agree" at bounding box center [271, 173] width 34 height 34
radio input "true"
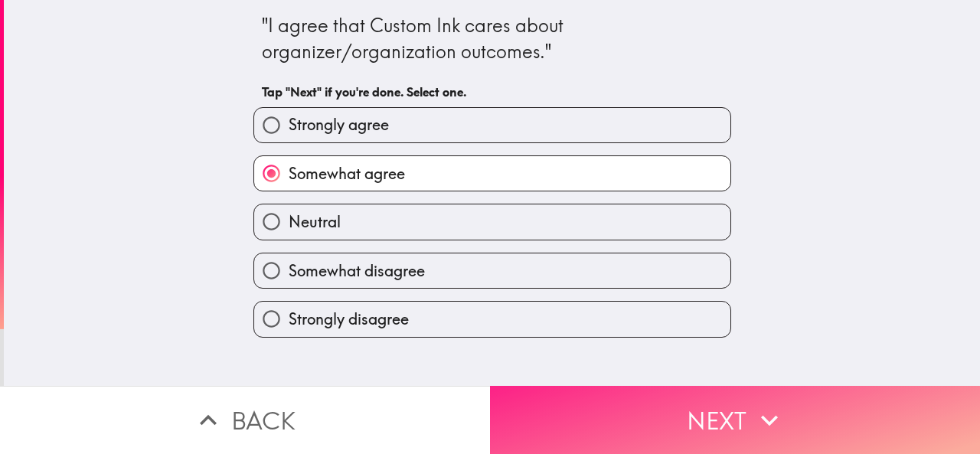
click at [638, 387] on button "Next" at bounding box center [735, 420] width 490 height 68
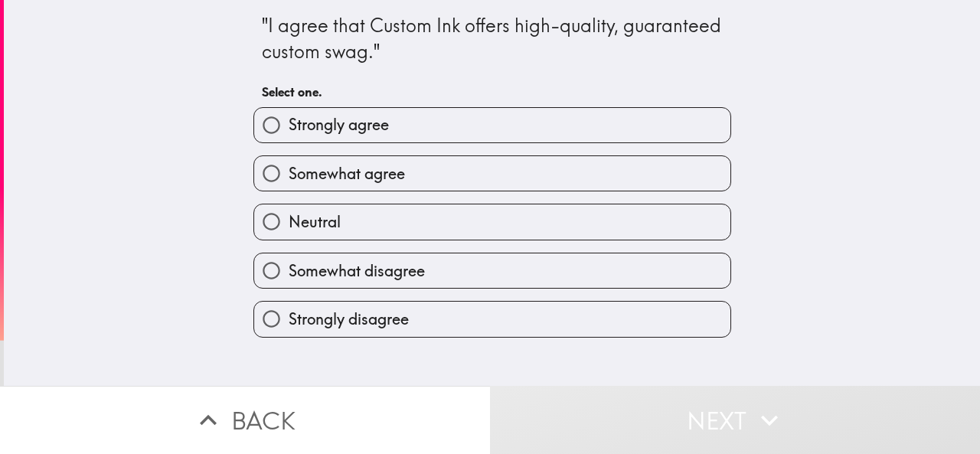
click at [444, 151] on div "Somewhat agree" at bounding box center [486, 167] width 490 height 48
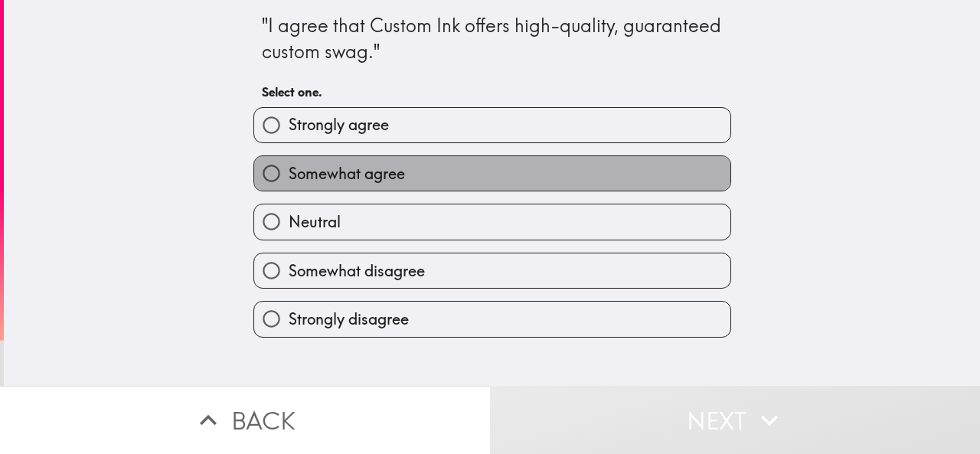
drag, startPoint x: 461, startPoint y: 171, endPoint x: 521, endPoint y: 247, distance: 96.5
click at [462, 172] on label "Somewhat agree" at bounding box center [492, 173] width 476 height 34
click at [289, 172] on input "Somewhat agree" at bounding box center [271, 173] width 34 height 34
radio input "true"
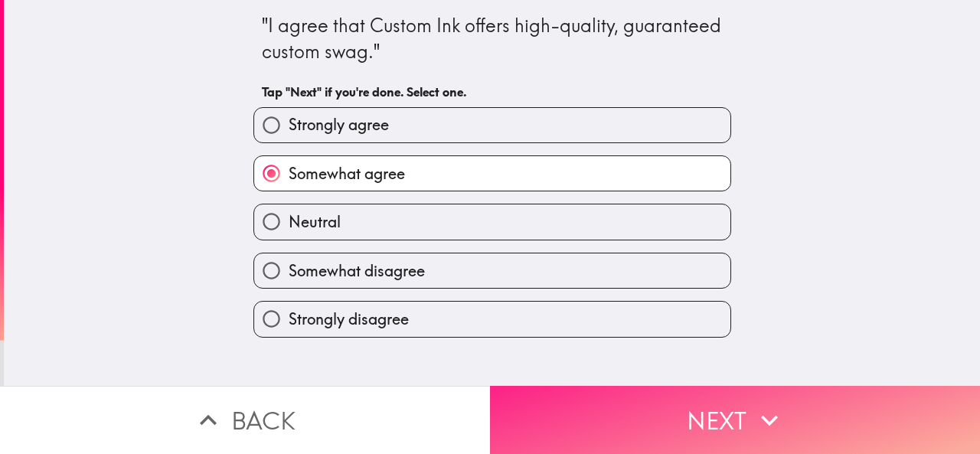
click at [613, 403] on button "Next" at bounding box center [735, 420] width 490 height 68
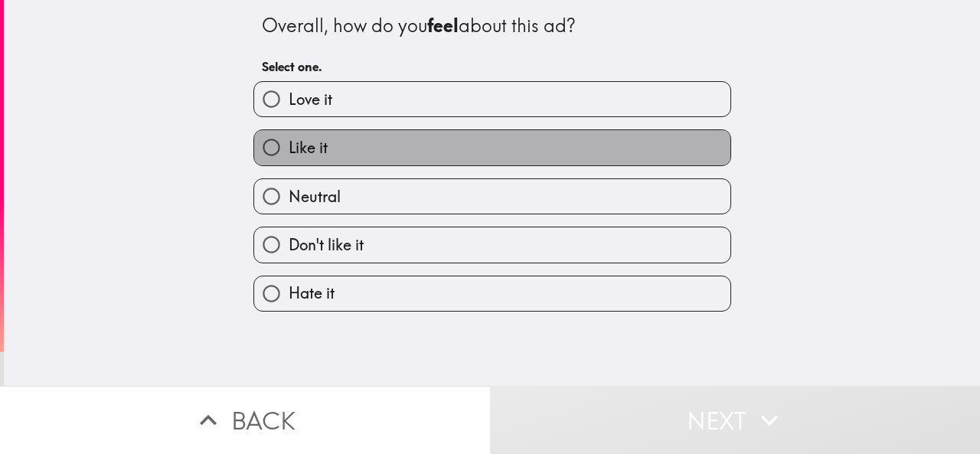
click at [412, 156] on label "Like it" at bounding box center [492, 147] width 476 height 34
click at [289, 156] on input "Like it" at bounding box center [271, 147] width 34 height 34
radio input "true"
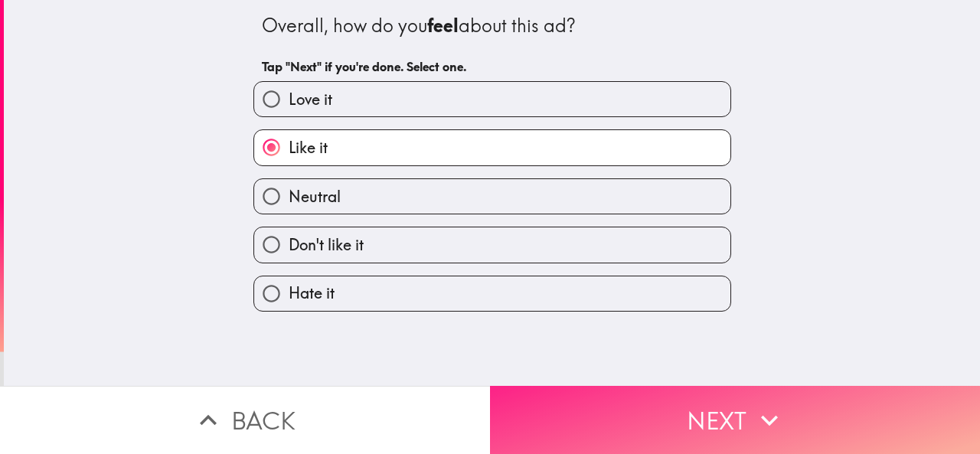
click at [608, 401] on button "Next" at bounding box center [735, 420] width 490 height 68
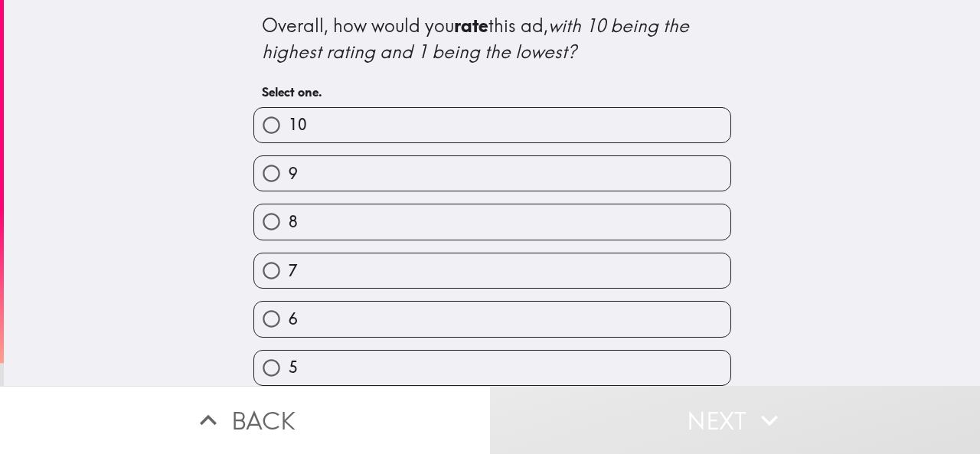
click at [457, 157] on label "9" at bounding box center [492, 173] width 476 height 34
click at [289, 157] on input "9" at bounding box center [271, 173] width 34 height 34
radio input "true"
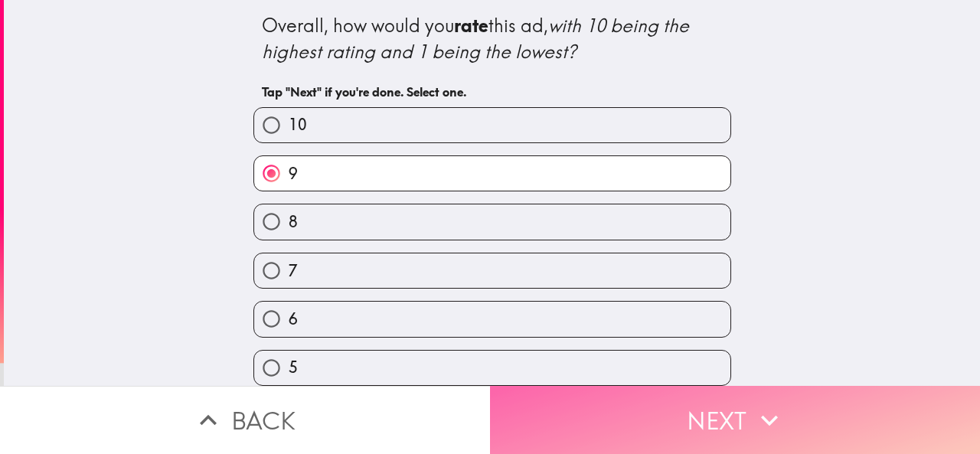
drag, startPoint x: 674, startPoint y: 407, endPoint x: 666, endPoint y: 382, distance: 25.7
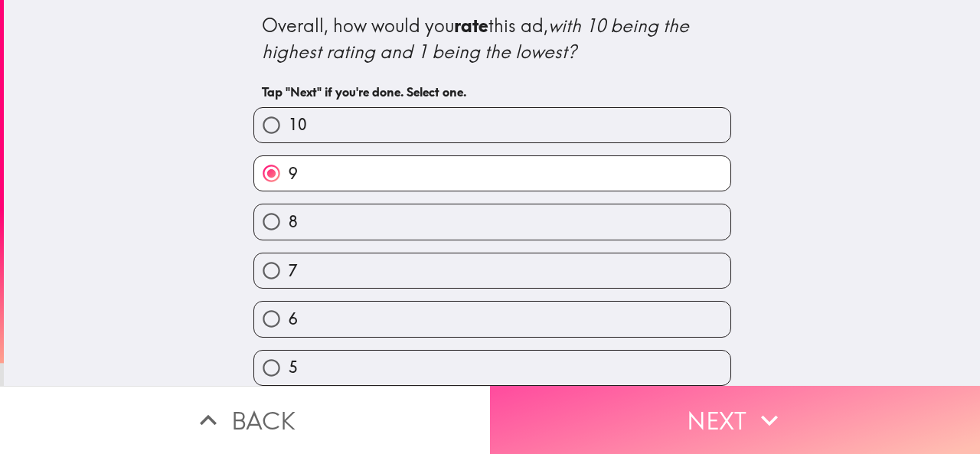
click at [674, 406] on button "Next" at bounding box center [735, 420] width 490 height 68
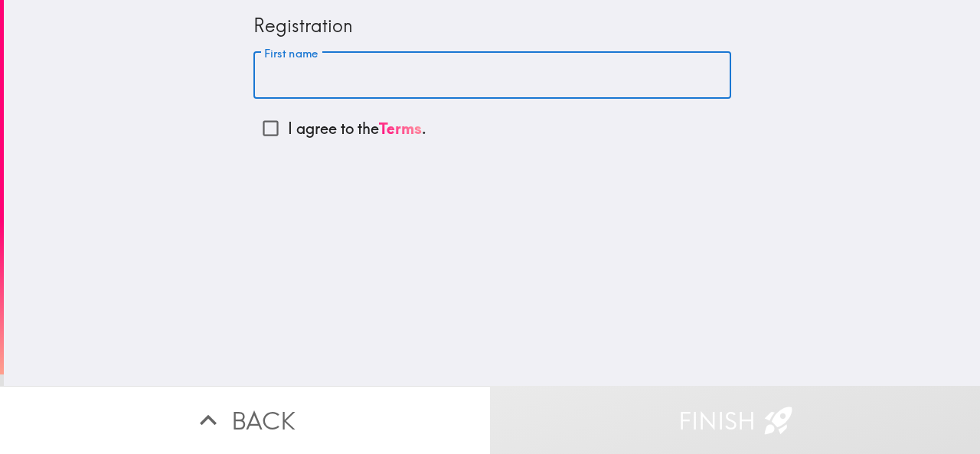
click at [331, 76] on input "First name" at bounding box center [493, 75] width 478 height 47
type input "[PERSON_NAME]"
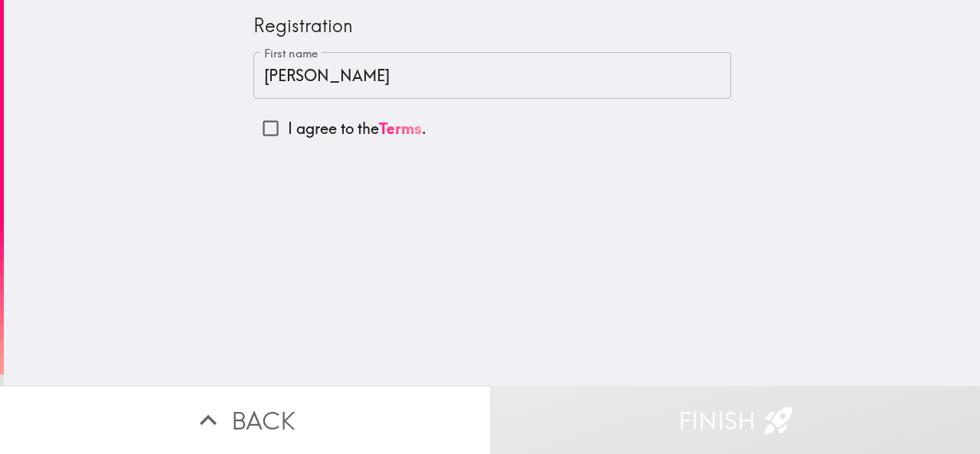
click at [288, 127] on p "I agree to the Terms ." at bounding box center [357, 128] width 139 height 21
click at [280, 127] on input "I agree to the Terms ." at bounding box center [271, 128] width 34 height 34
checkbox input "true"
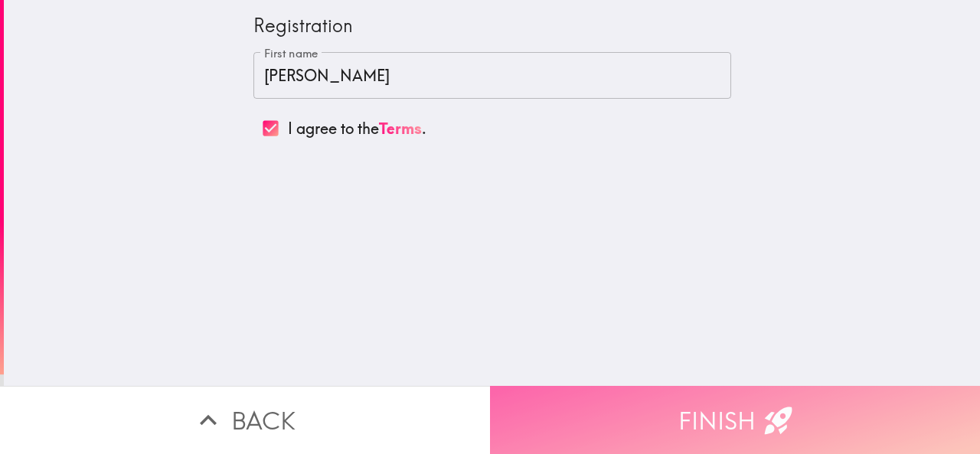
drag, startPoint x: 636, startPoint y: 422, endPoint x: 641, endPoint y: 410, distance: 13.4
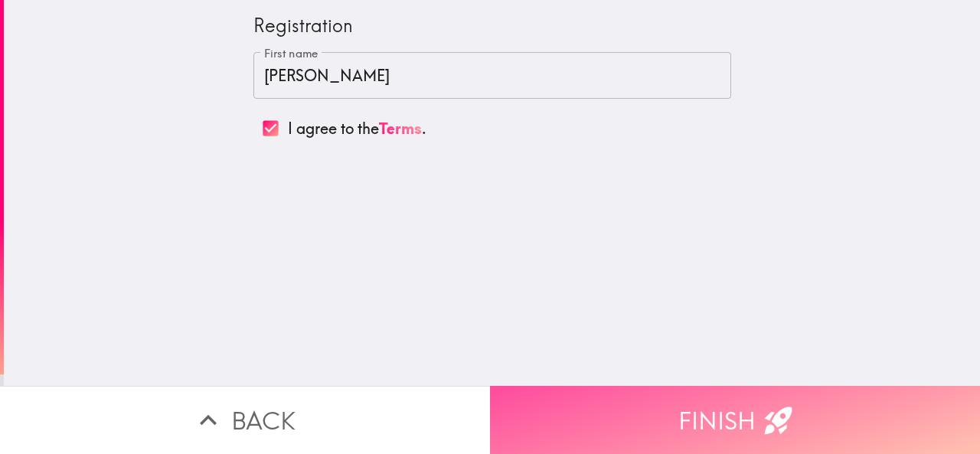
click at [636, 421] on button "Finish" at bounding box center [735, 420] width 490 height 68
